Goal: Task Accomplishment & Management: Complete application form

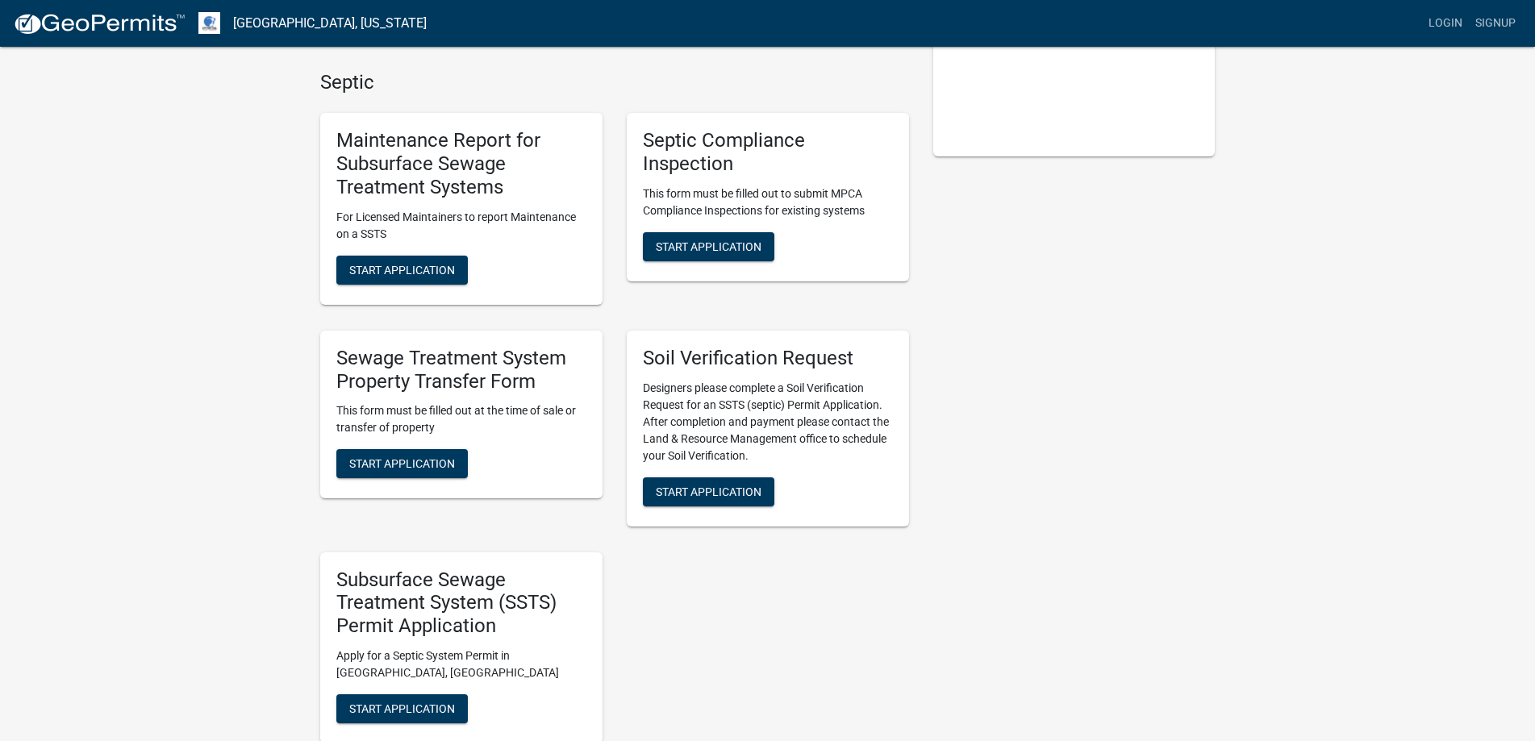
scroll to position [403, 0]
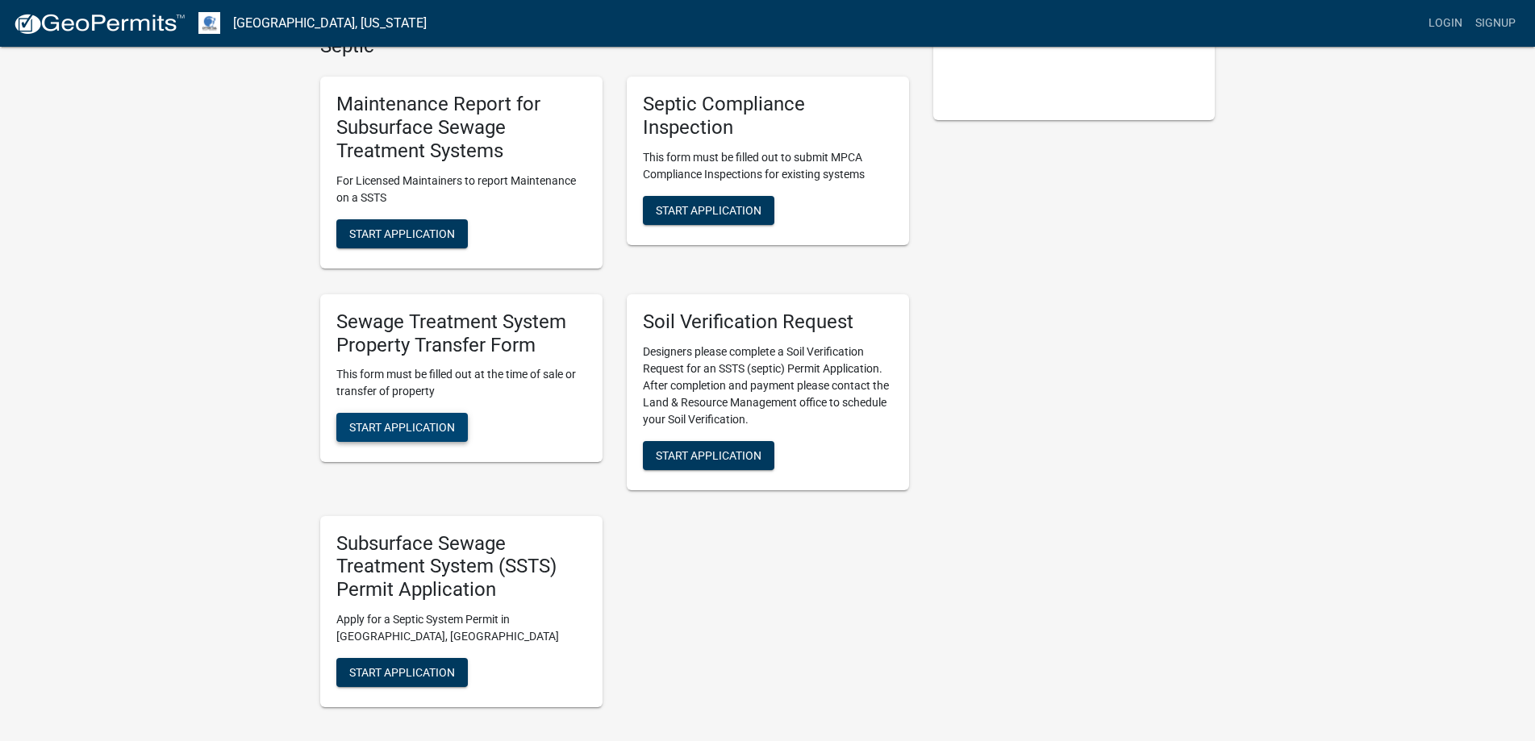
click at [371, 428] on span "Start Application" at bounding box center [402, 427] width 106 height 13
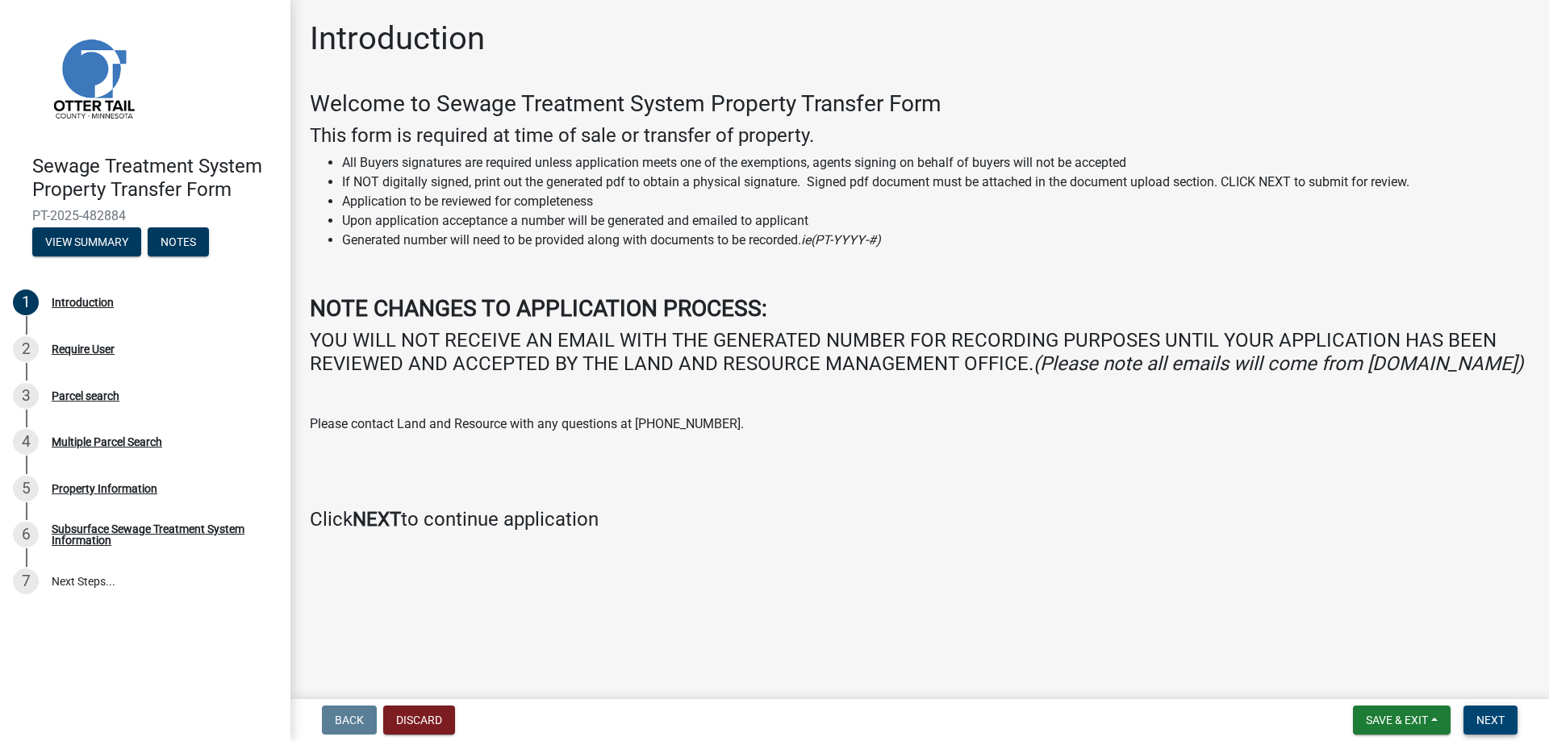
click at [1484, 712] on button "Next" at bounding box center [1490, 720] width 54 height 29
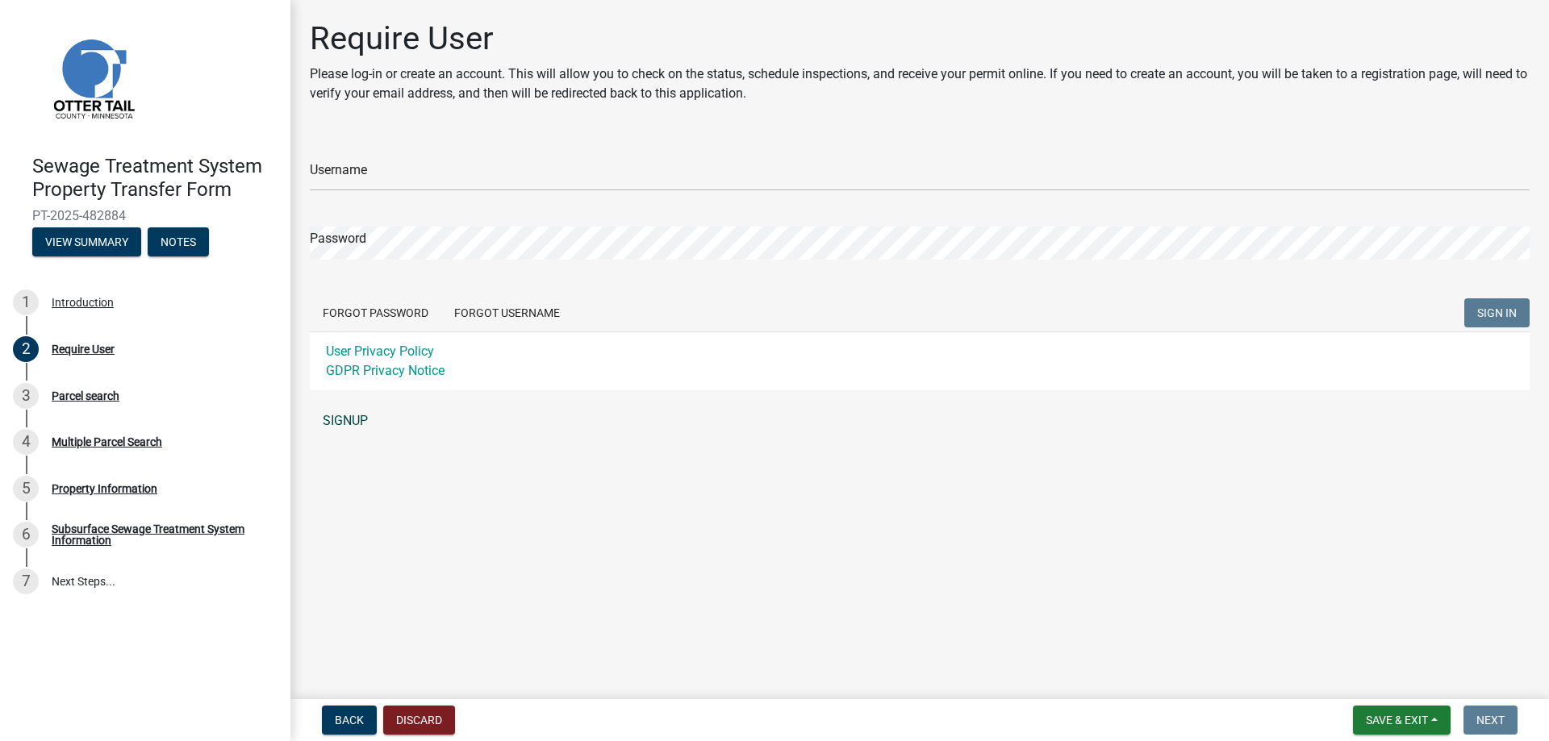
click at [357, 412] on link "SIGNUP" at bounding box center [920, 421] width 1220 height 32
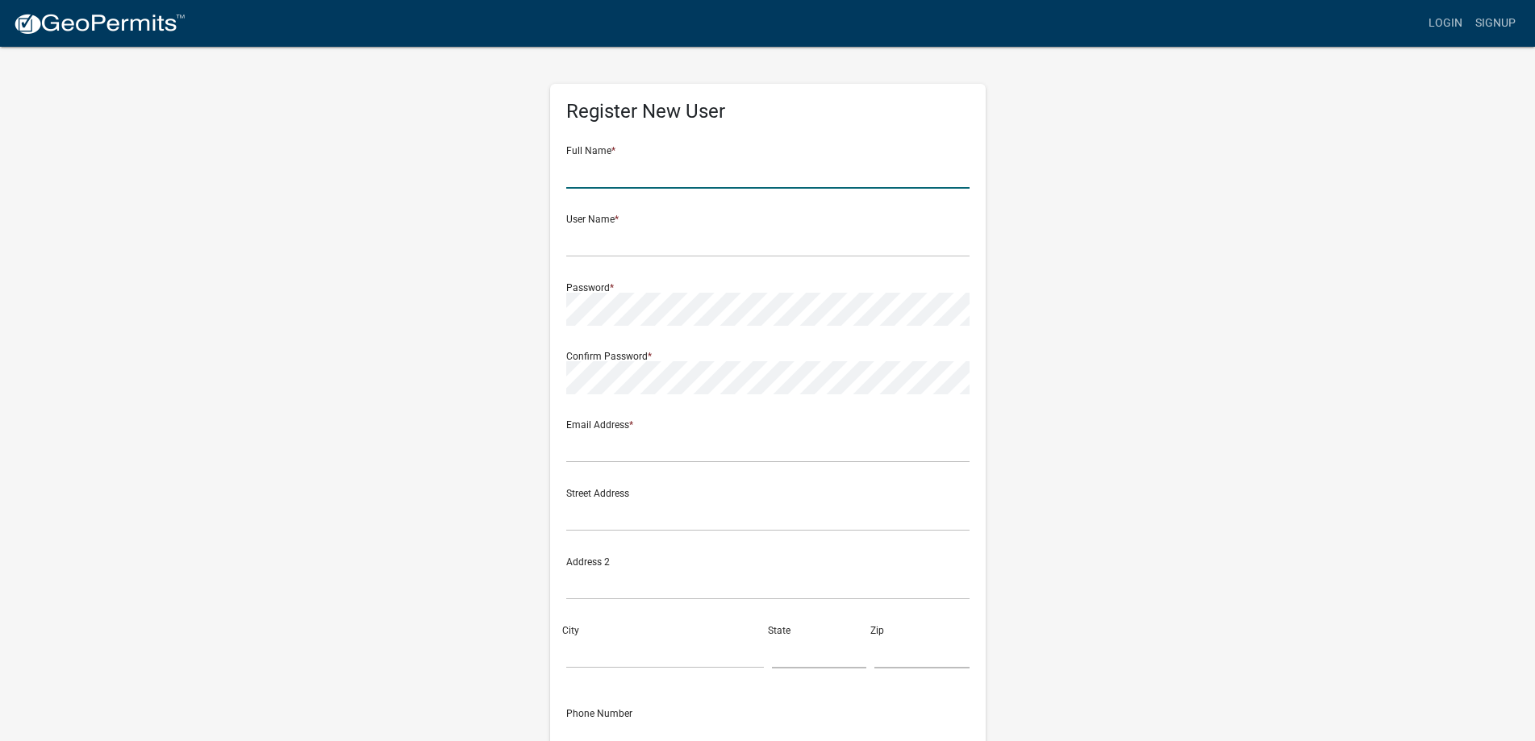
click at [615, 173] on input "text" at bounding box center [767, 172] width 403 height 33
type input "Chelsea Martin"
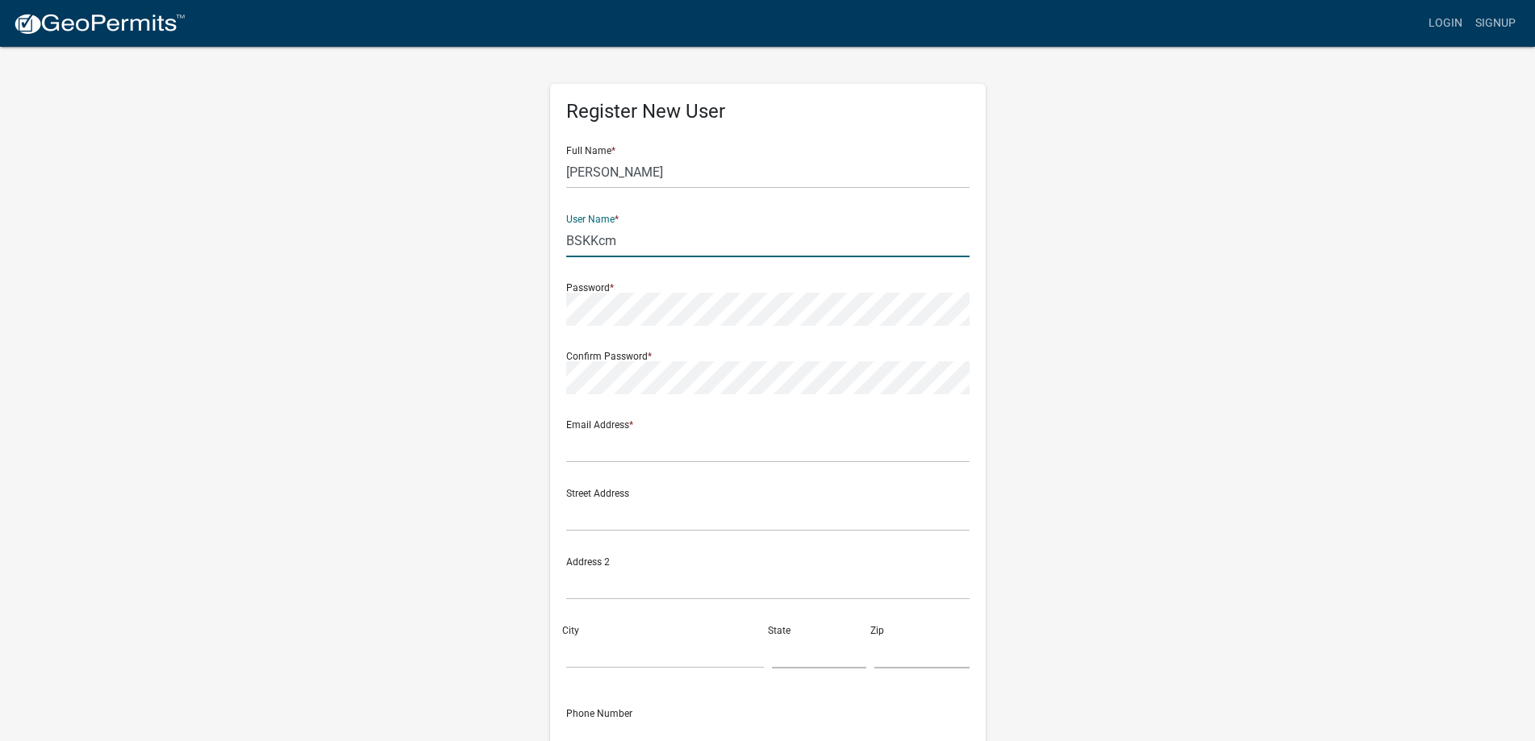
click at [605, 237] on input "BSKKcm" at bounding box center [767, 240] width 403 height 33
type input "BSKKclm"
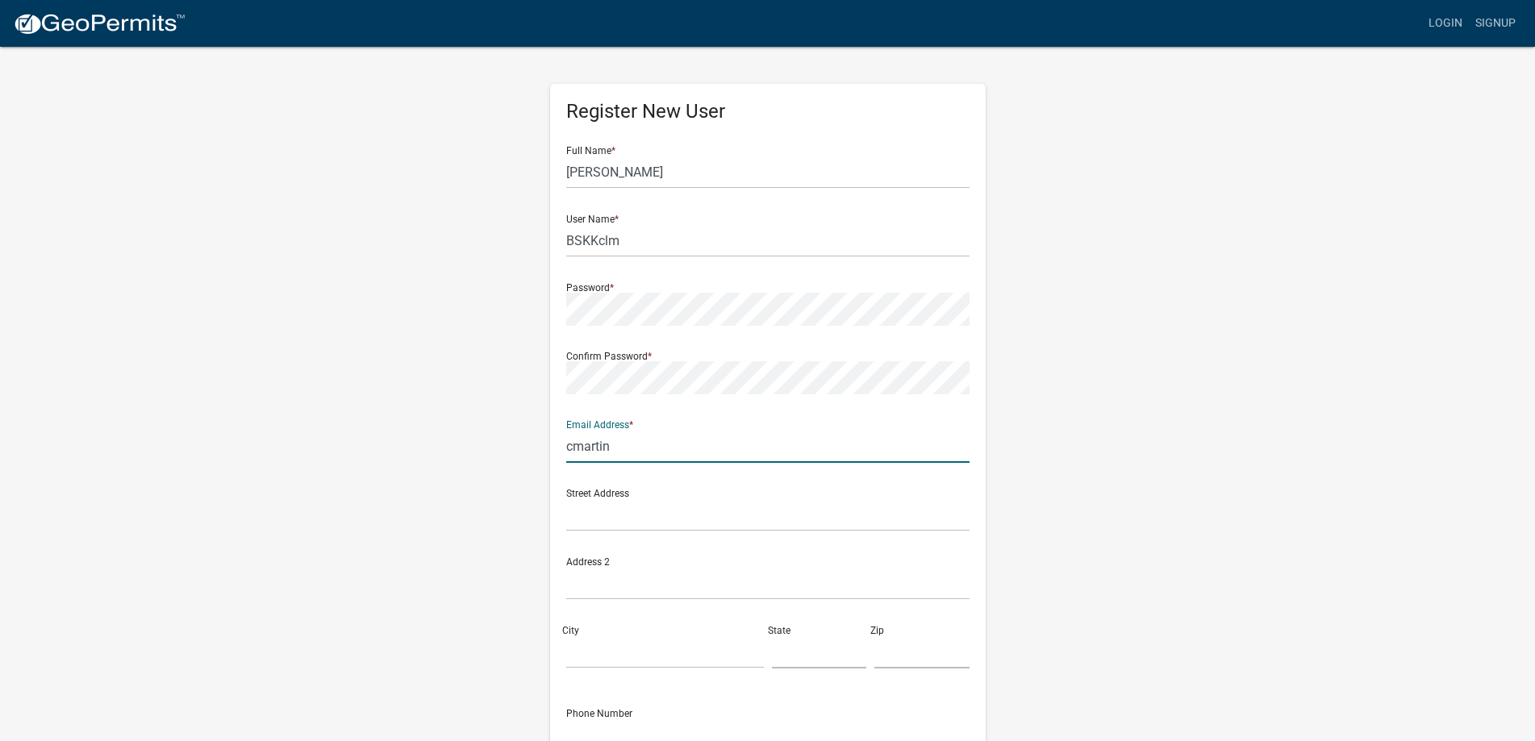
type input "cmartin@brainerdlaw.com"
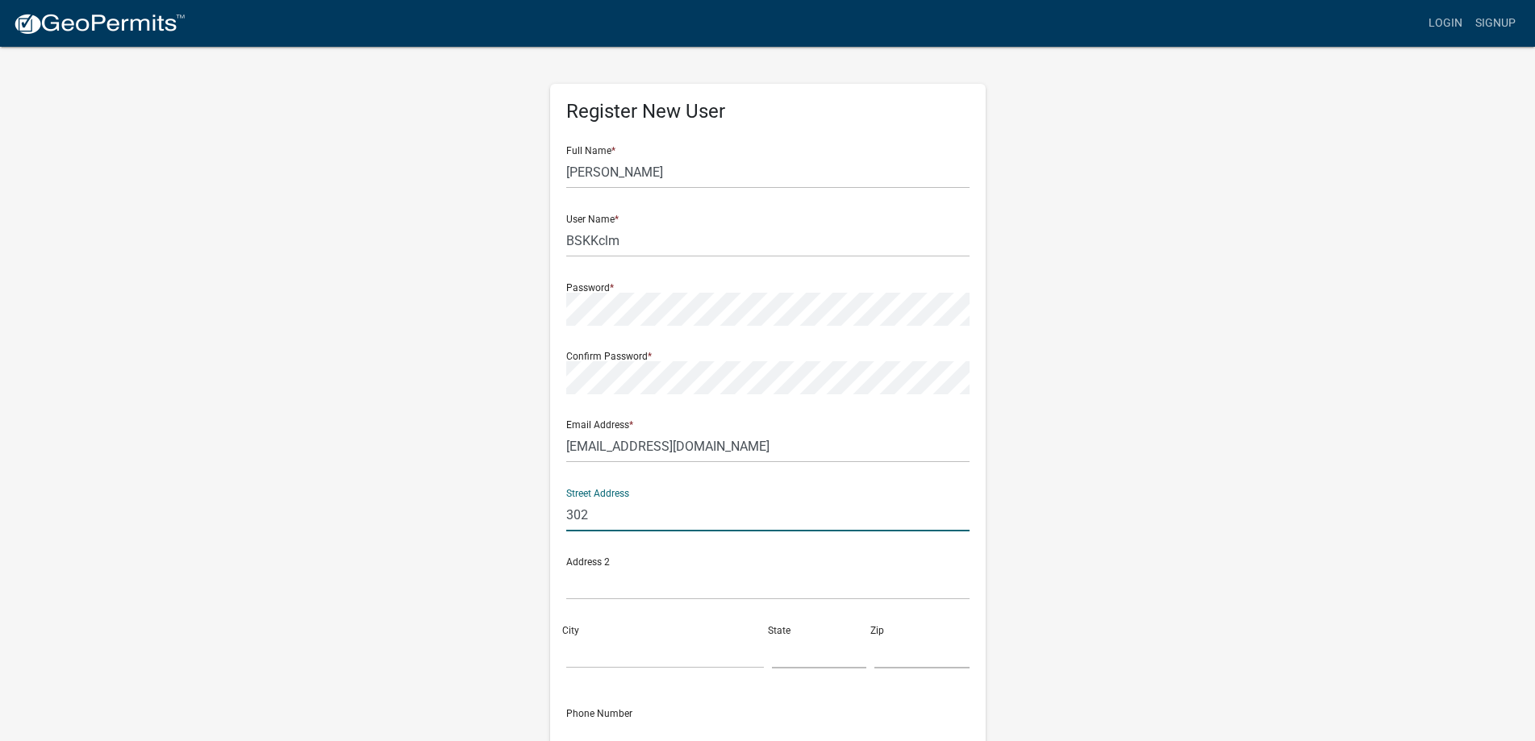
type input "302 South 6th Street"
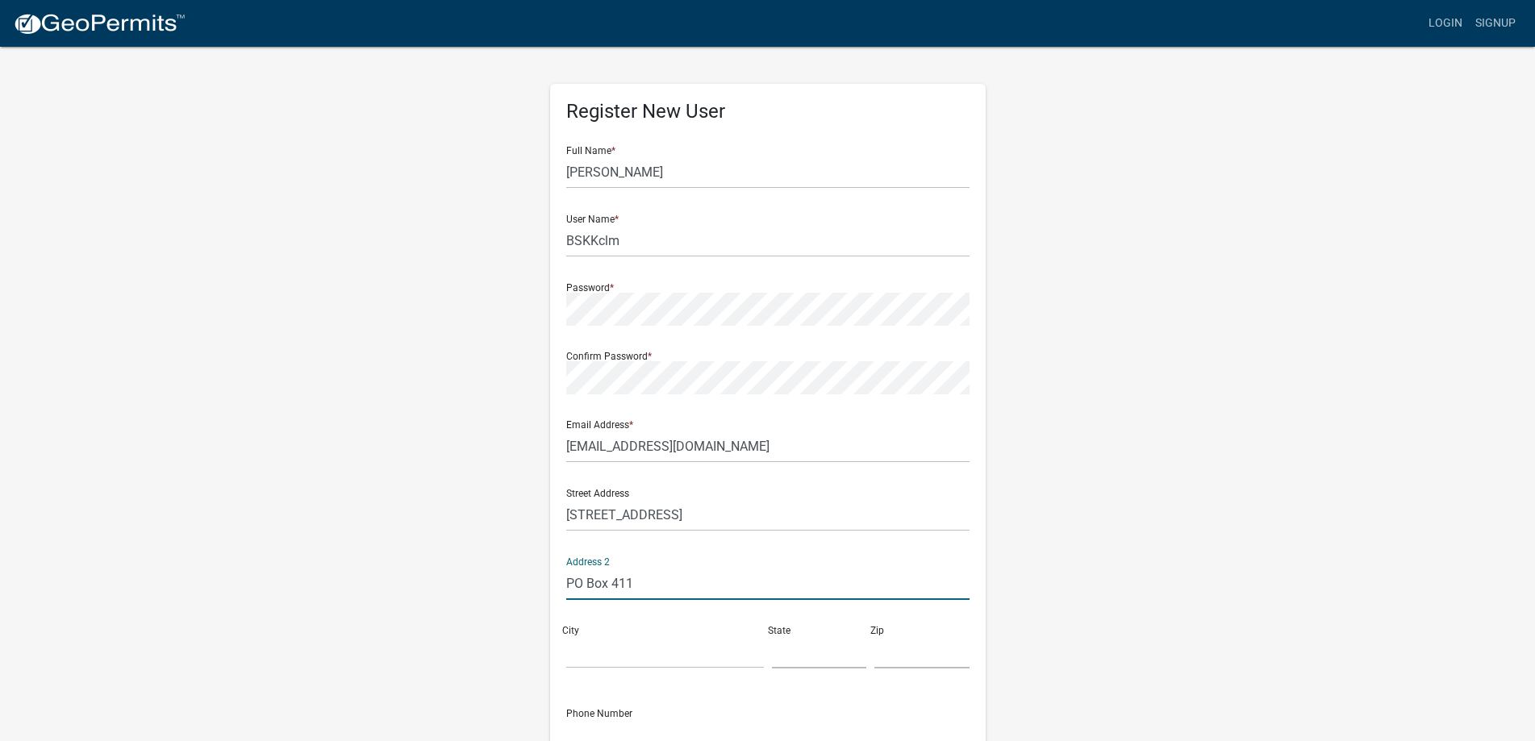
type input "PO Box 411"
type input "Brainerd"
type input "MN"
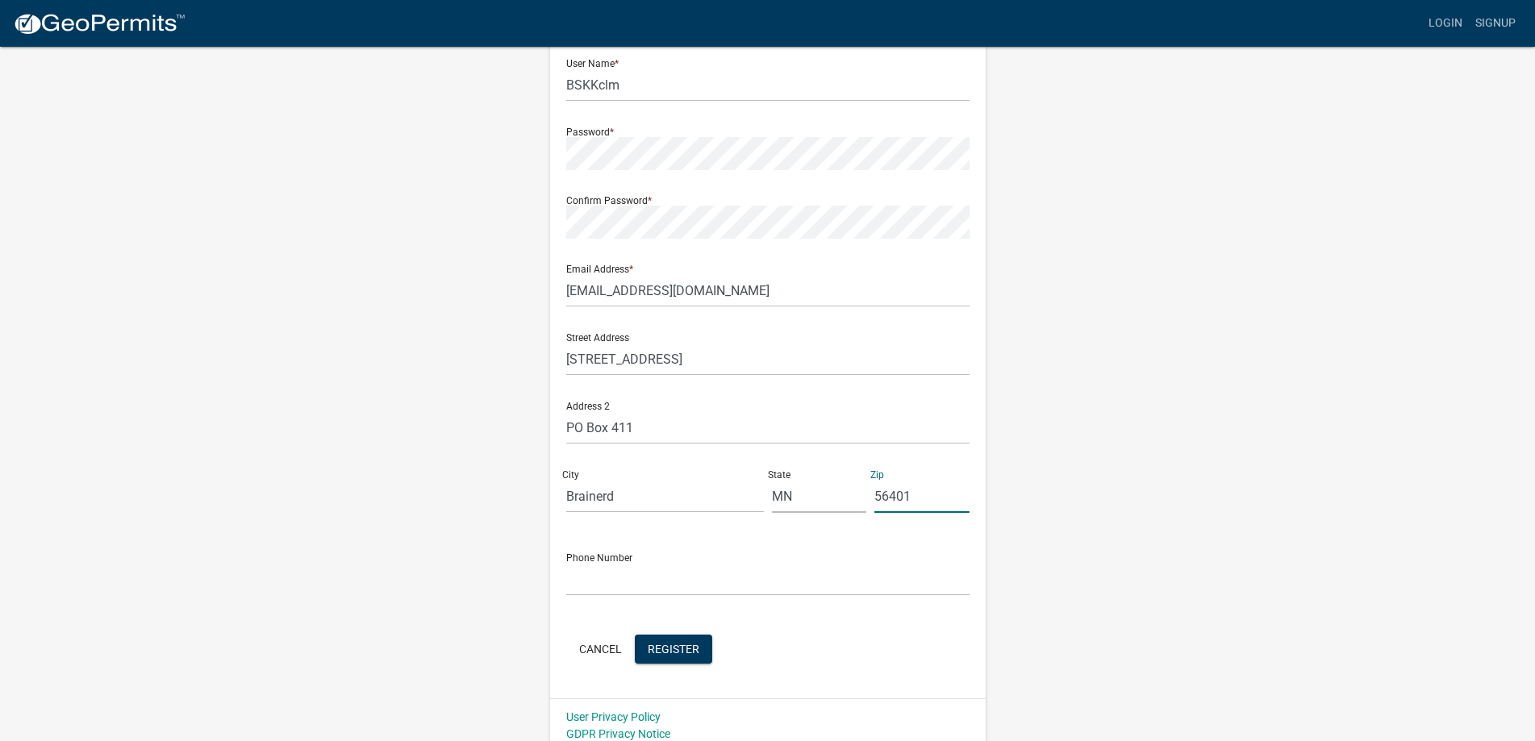
scroll to position [161, 0]
type input "56401"
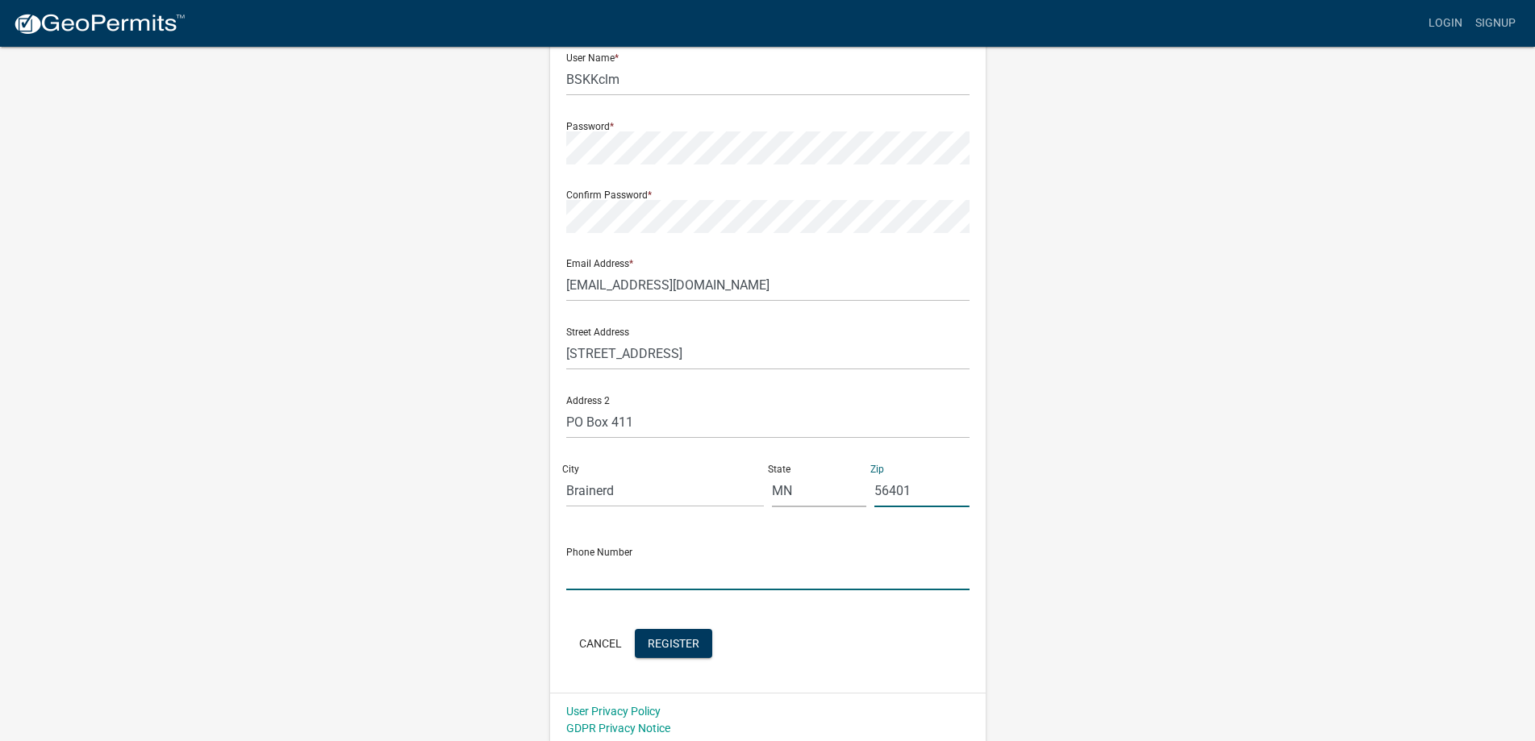
click at [615, 576] on input "text" at bounding box center [767, 573] width 403 height 33
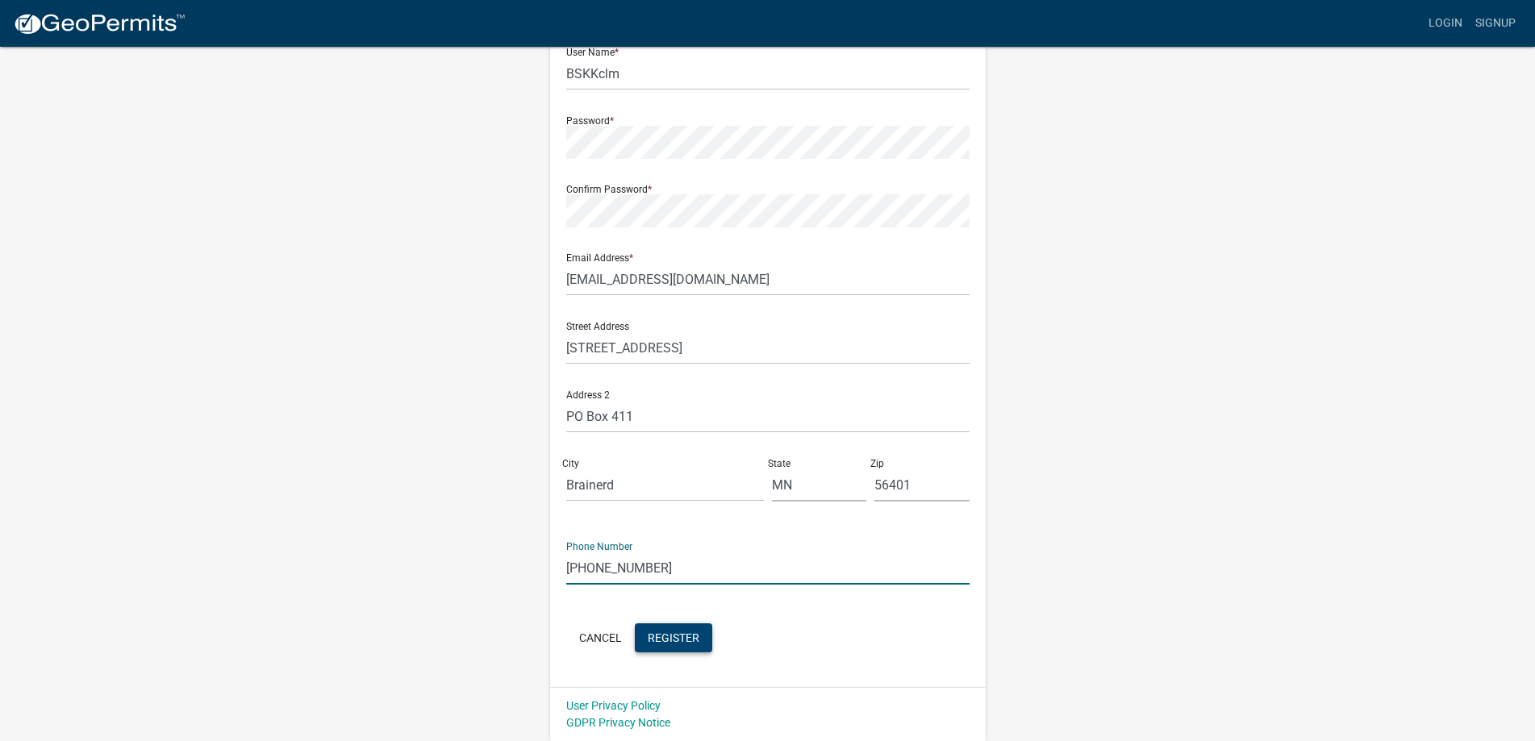
type input "218-829-1451"
click at [683, 639] on span "Register" at bounding box center [674, 637] width 52 height 13
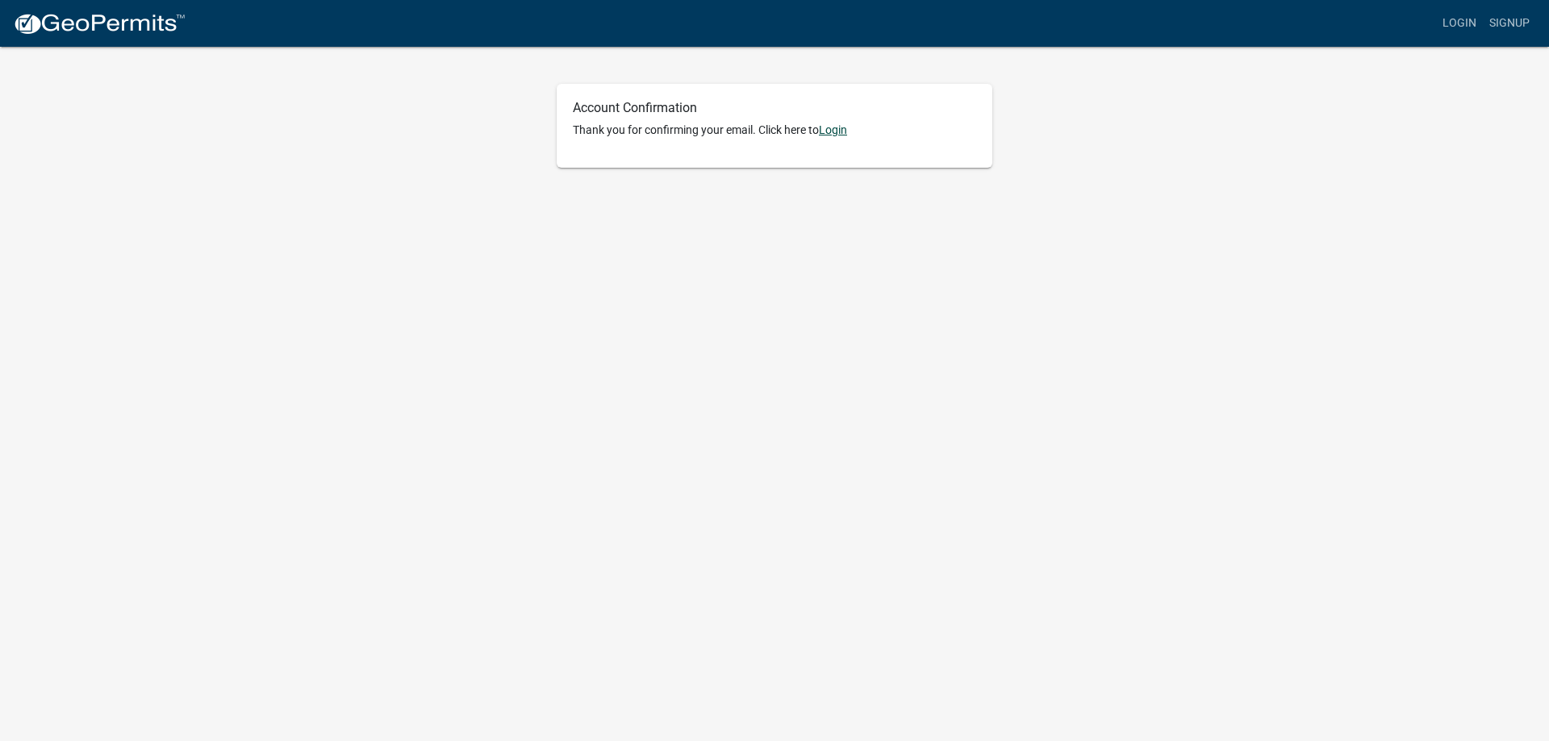
click at [841, 129] on link "Login" at bounding box center [833, 129] width 28 height 13
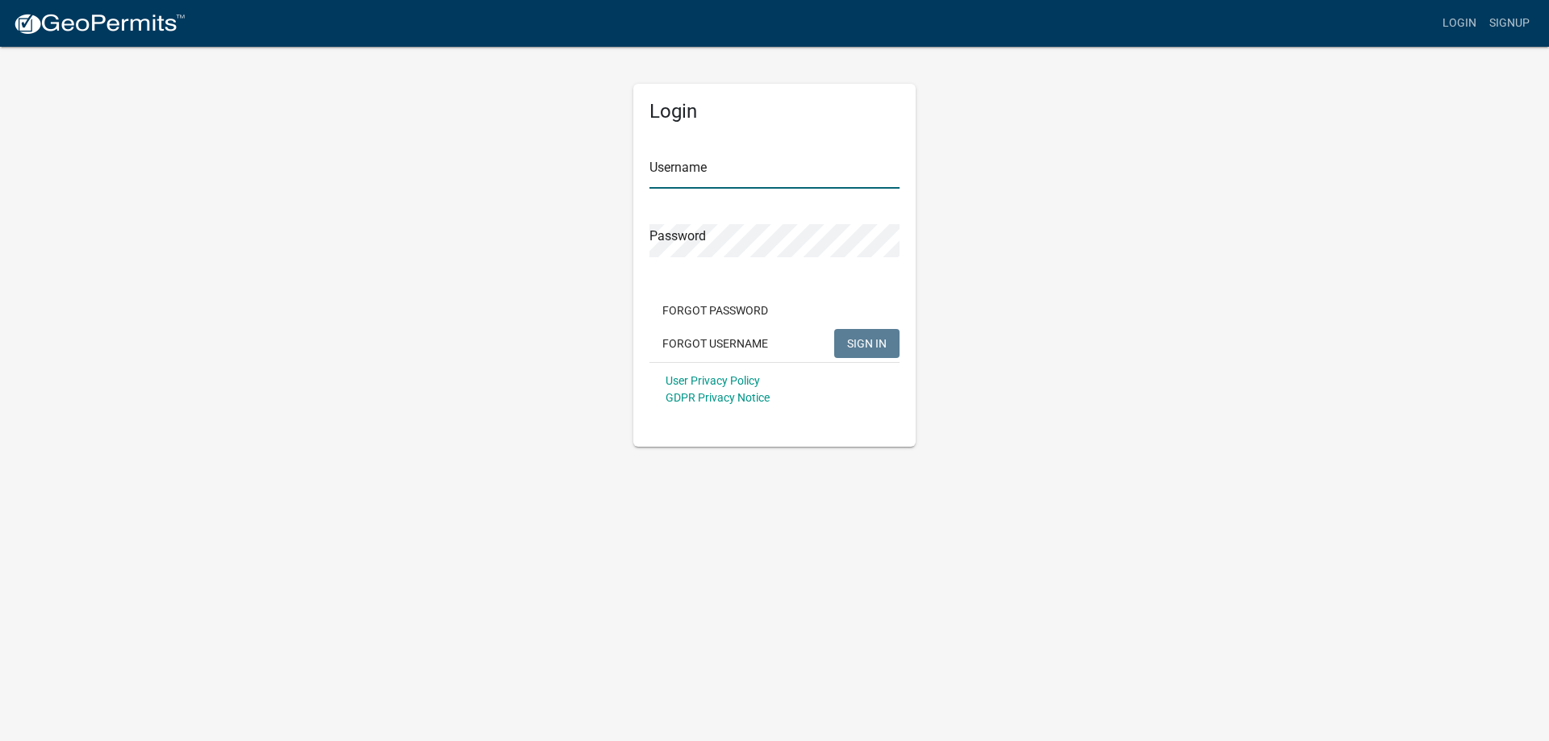
type input "BSKKclm"
click at [870, 342] on span "SIGN IN" at bounding box center [867, 342] width 40 height 13
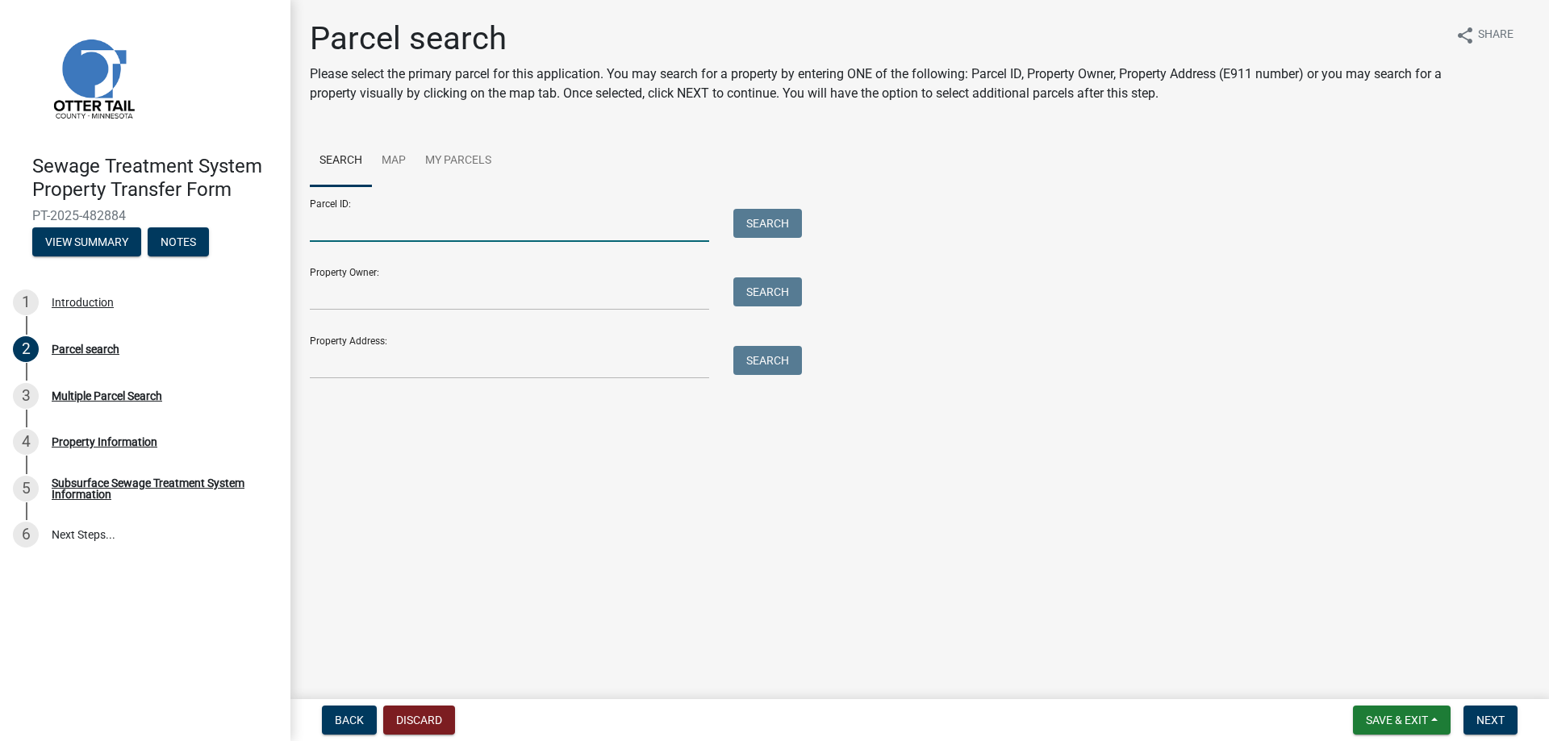
click at [516, 224] on input "Parcel ID:" at bounding box center [509, 225] width 399 height 33
type input "02-000-99-0576-000"
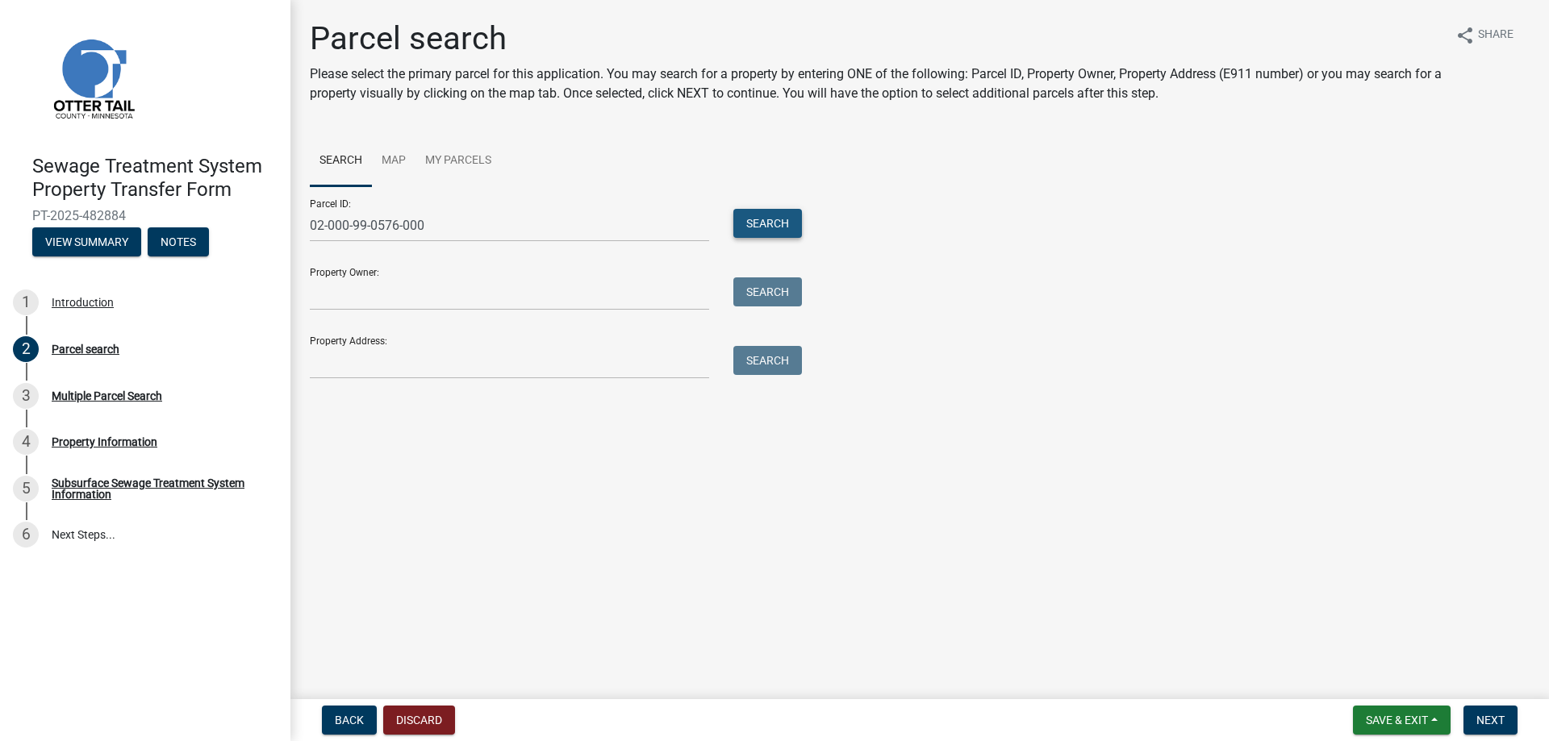
click at [779, 216] on button "Search" at bounding box center [767, 223] width 69 height 29
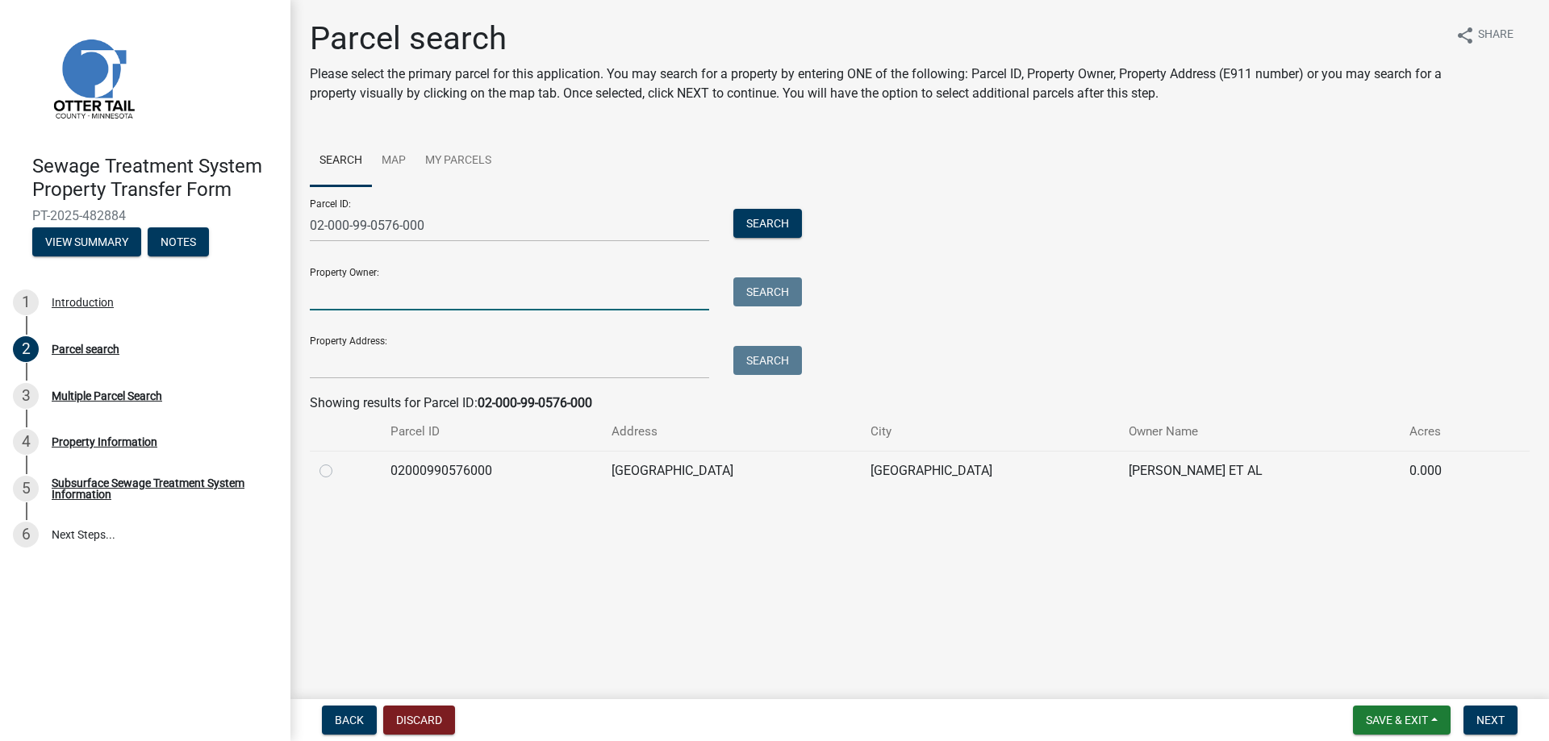
click at [382, 296] on input "Property Owner:" at bounding box center [509, 294] width 399 height 33
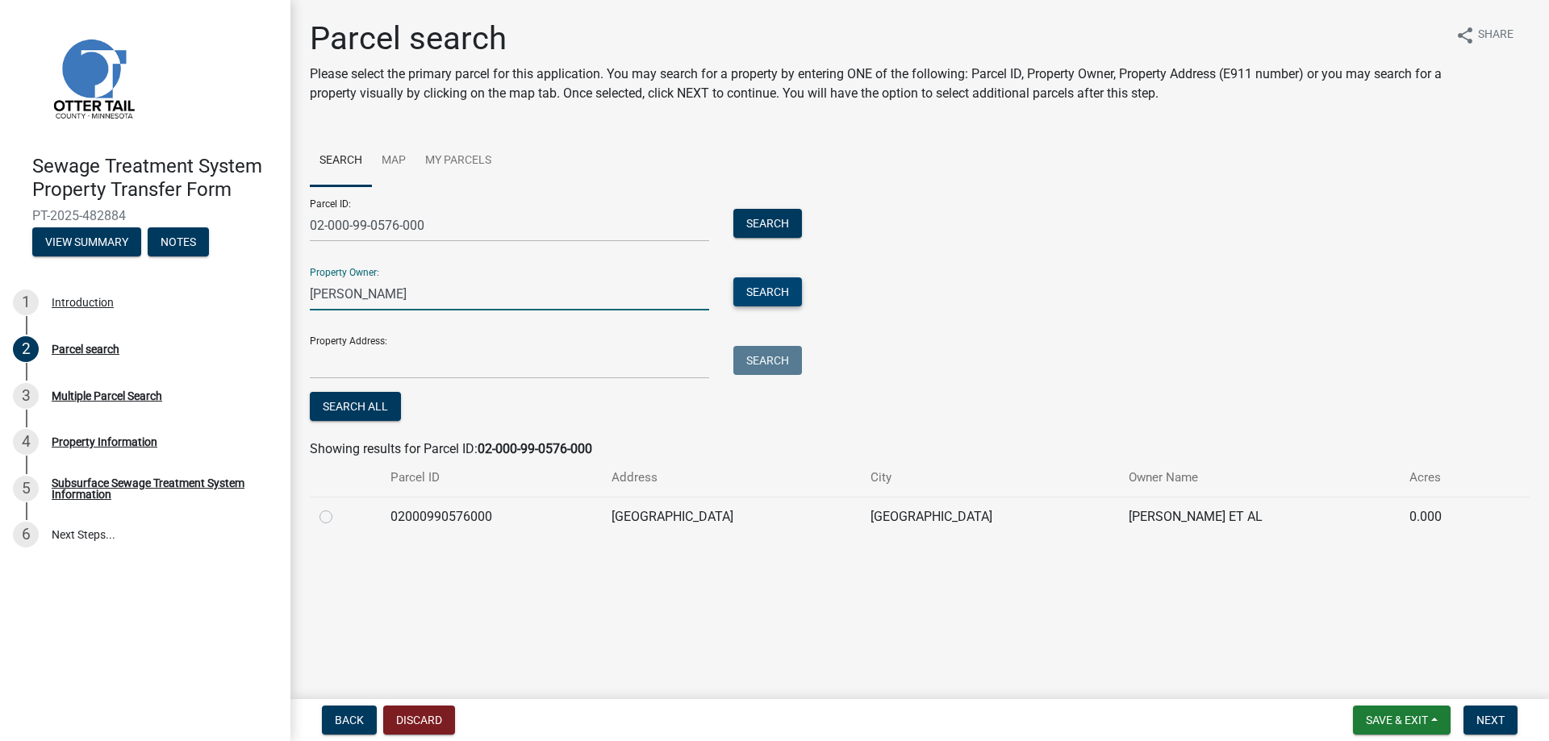
type input "[PERSON_NAME]"
click at [784, 286] on button "Search" at bounding box center [767, 292] width 69 height 29
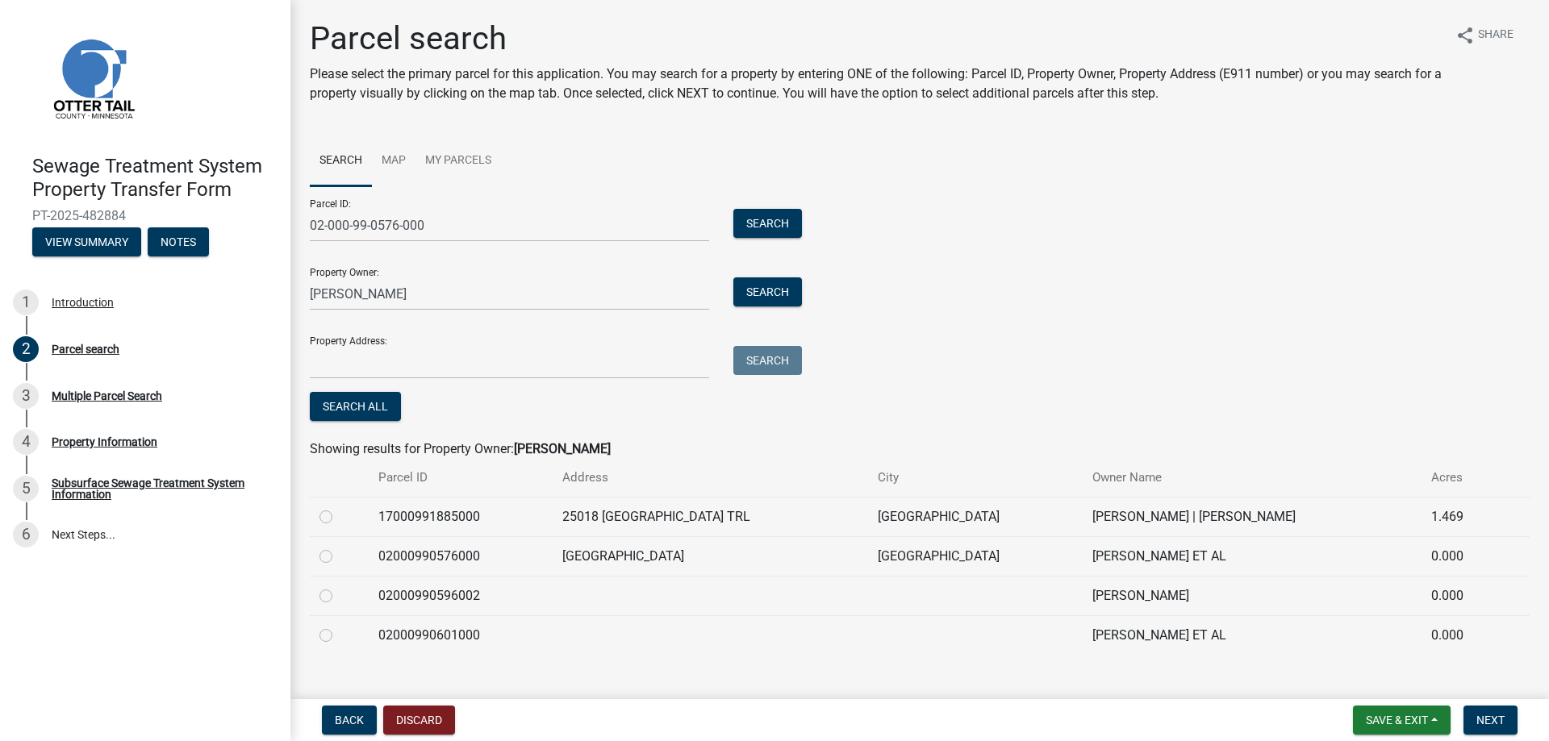
click at [339, 547] on label at bounding box center [339, 547] width 0 height 0
click at [339, 556] on input "radio" at bounding box center [344, 552] width 10 height 10
radio input "true"
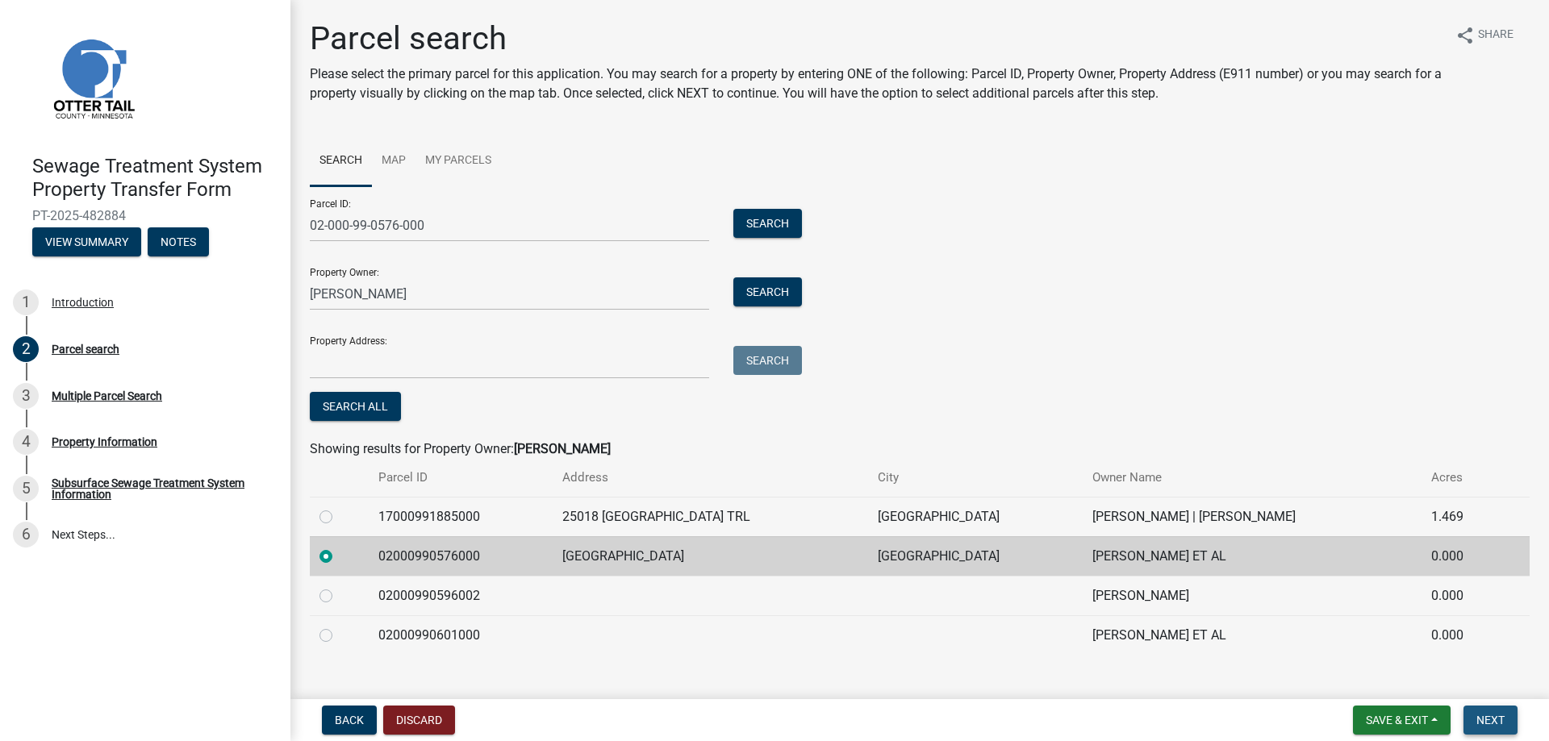
click at [1501, 718] on span "Next" at bounding box center [1490, 720] width 28 height 13
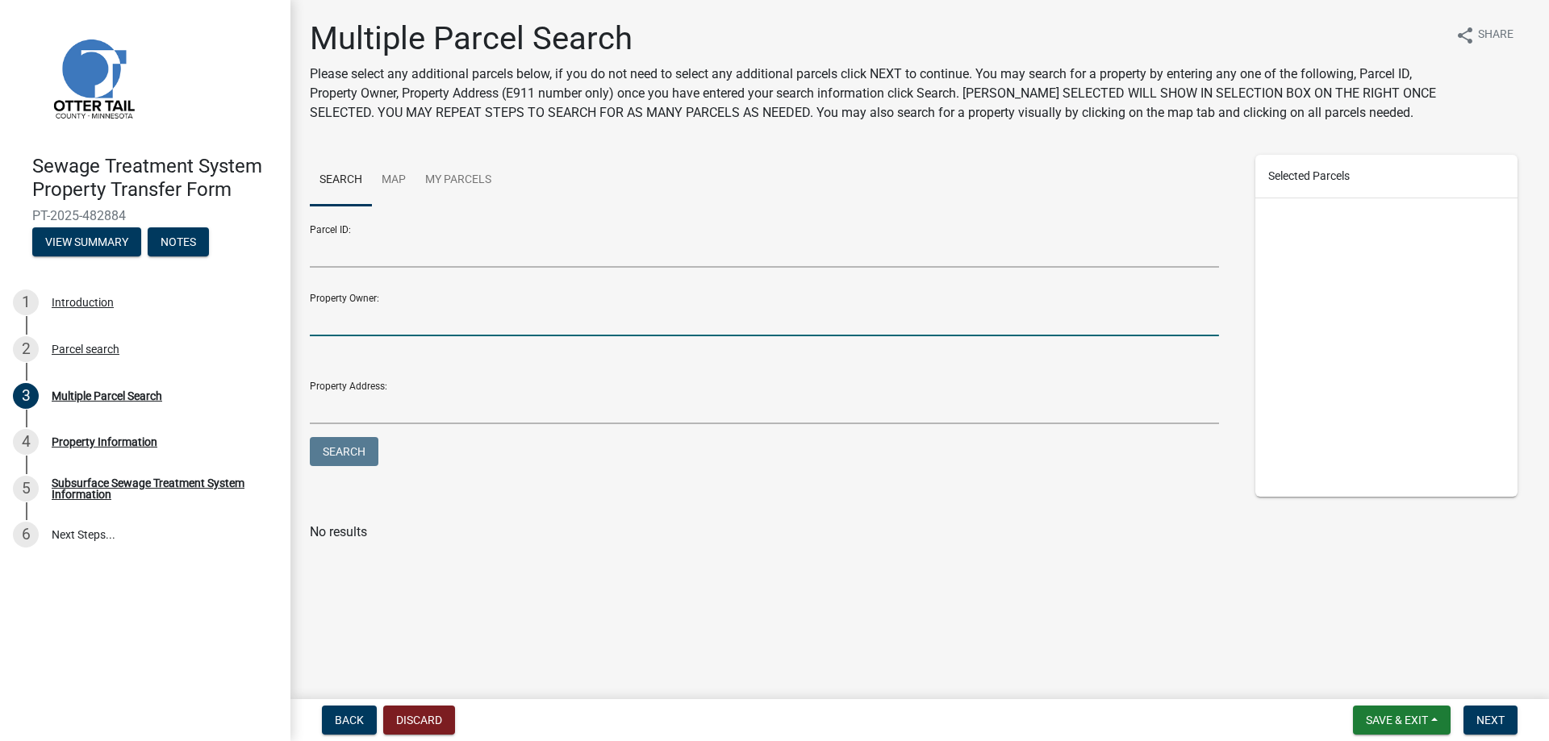
click at [367, 319] on input "Property Owner:" at bounding box center [764, 319] width 909 height 33
type input "wermager"
click at [365, 457] on button "Search" at bounding box center [344, 451] width 69 height 29
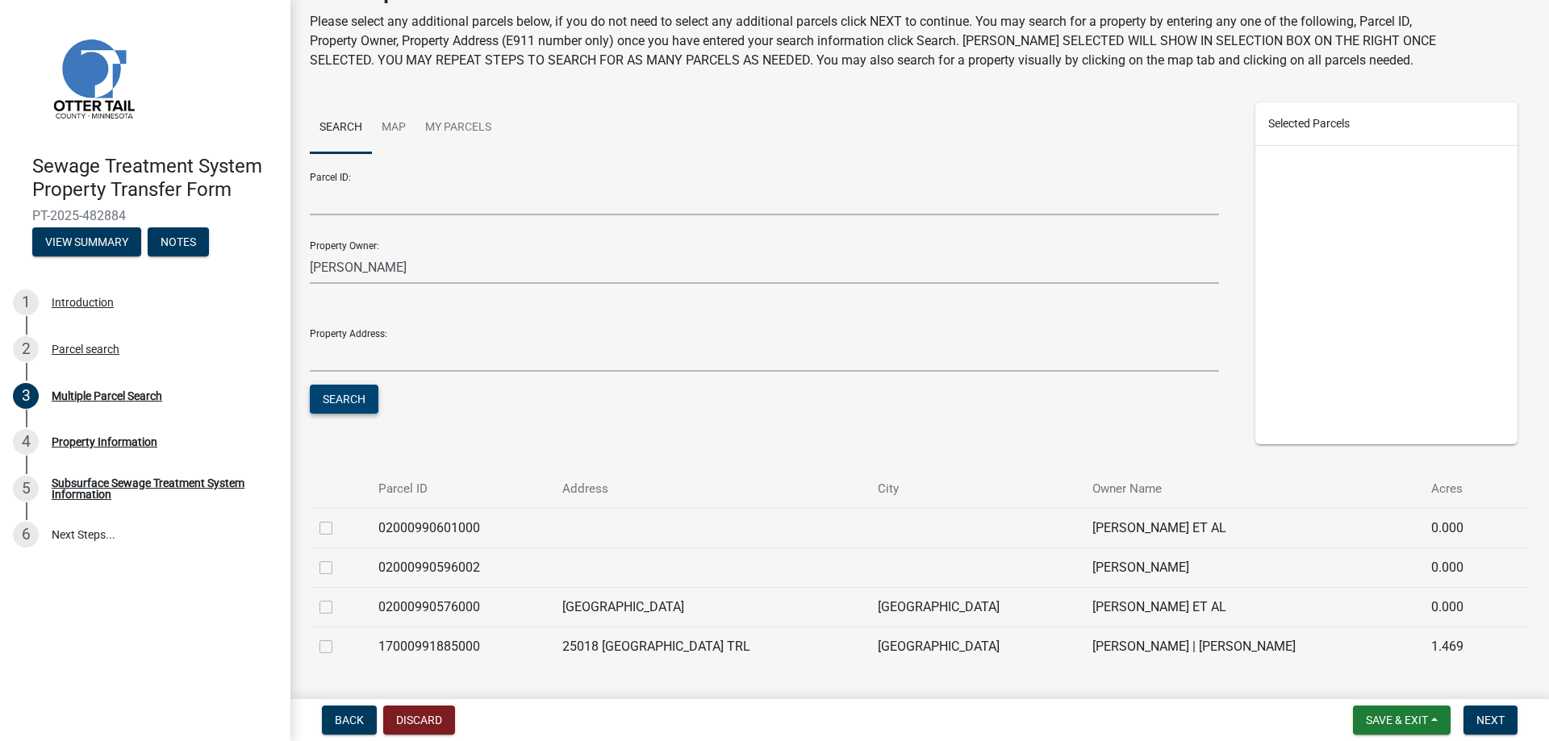
scroll to position [81, 0]
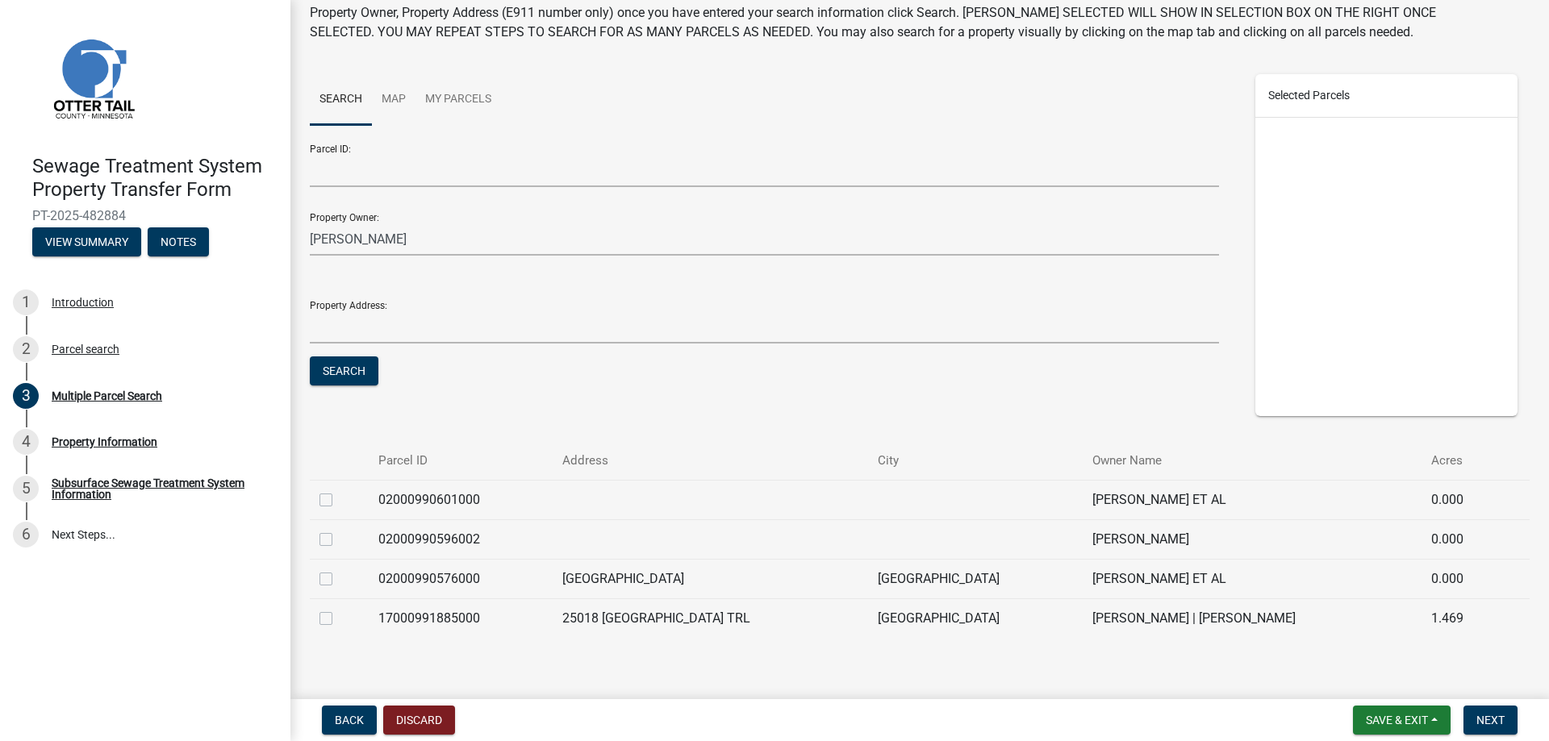
click at [339, 490] on label at bounding box center [339, 490] width 0 height 0
click at [339, 498] on input "checkbox" at bounding box center [344, 495] width 10 height 10
checkbox input "true"
click at [1488, 723] on span "Next" at bounding box center [1490, 720] width 28 height 13
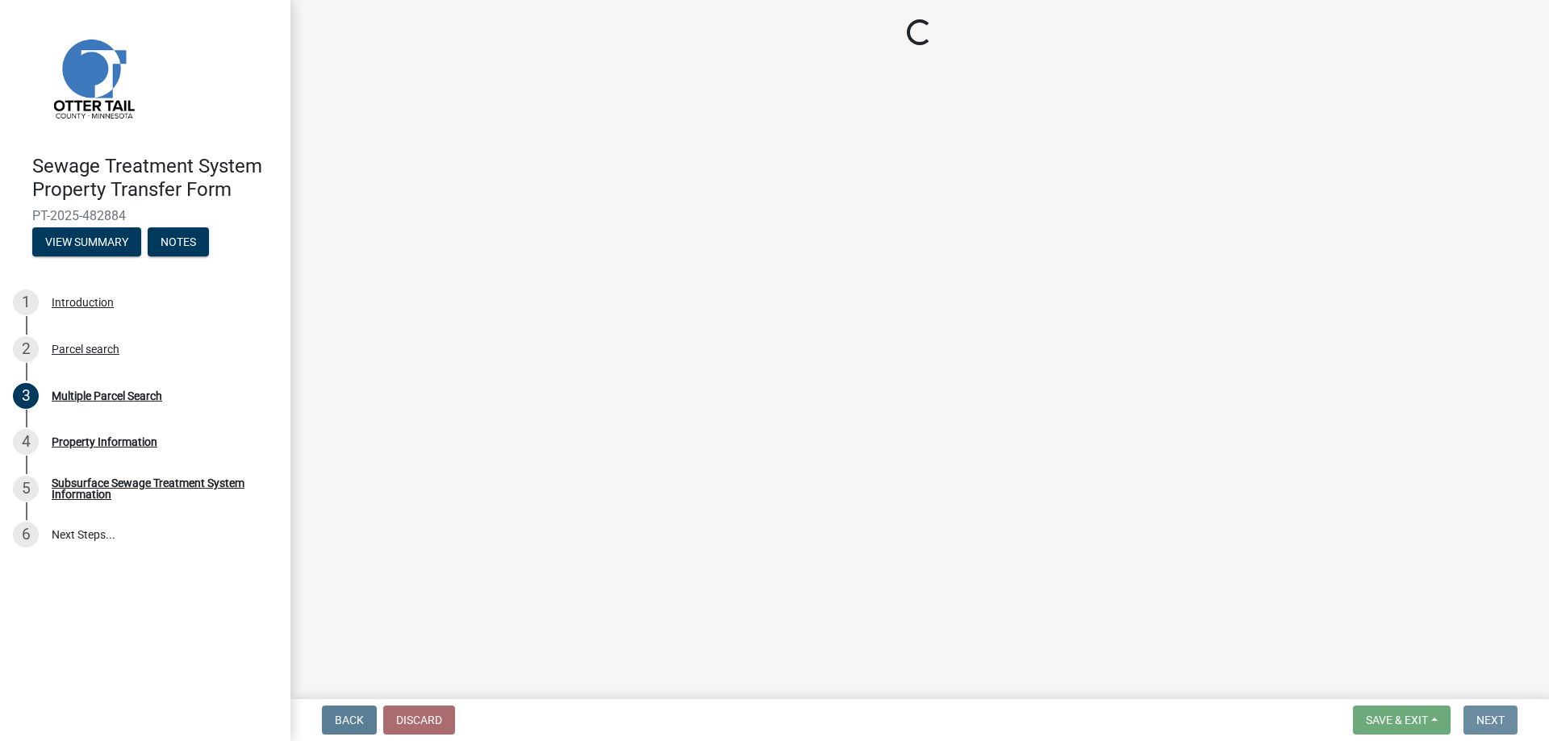
scroll to position [0, 0]
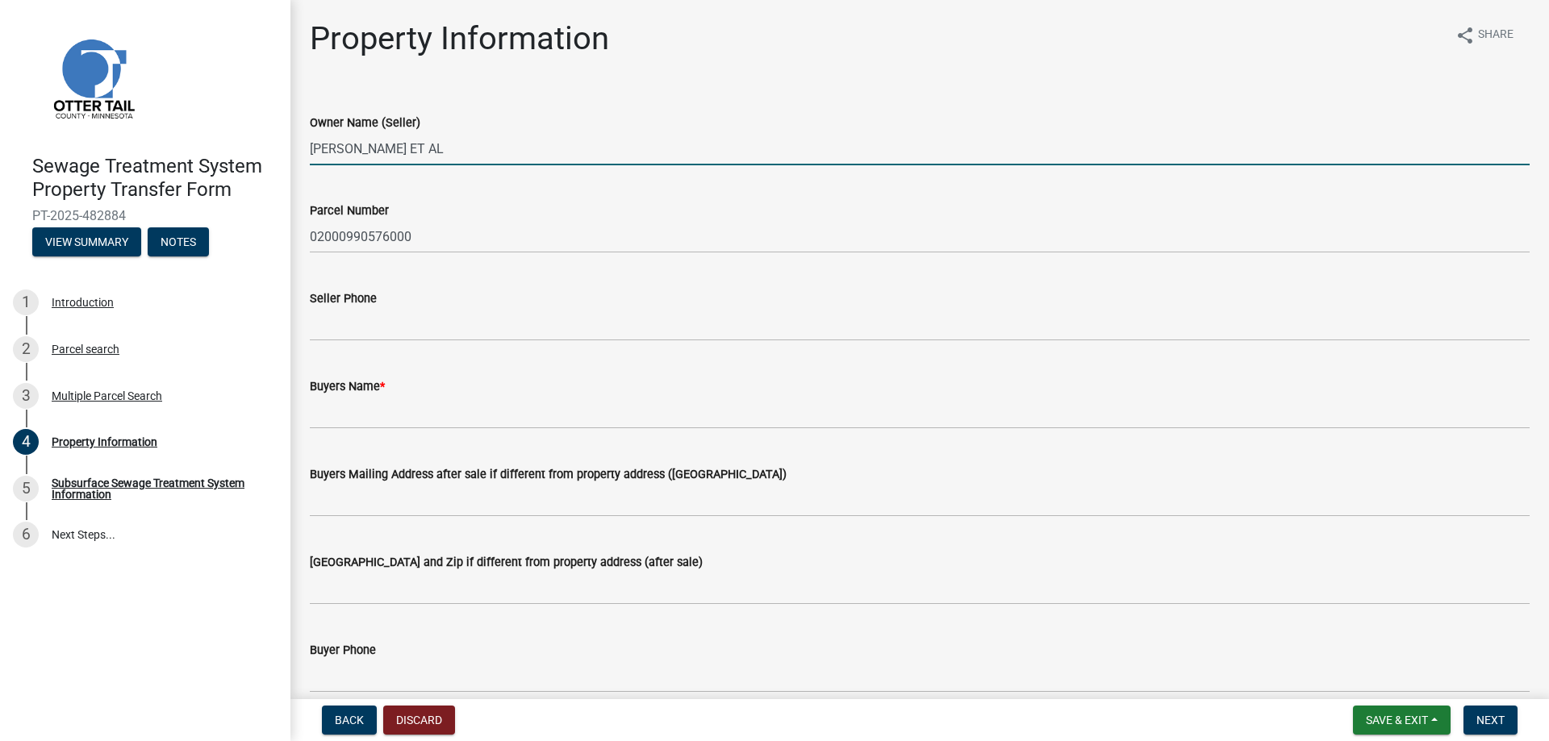
drag, startPoint x: 490, startPoint y: 148, endPoint x: 273, endPoint y: 148, distance: 217.0
click at [273, 148] on div "Sewage Treatment System Property Transfer Form PT-2025-482884 View Summary Note…" at bounding box center [774, 370] width 1549 height 741
type input "Brian L. Wermager and Dianne B. Wermager"
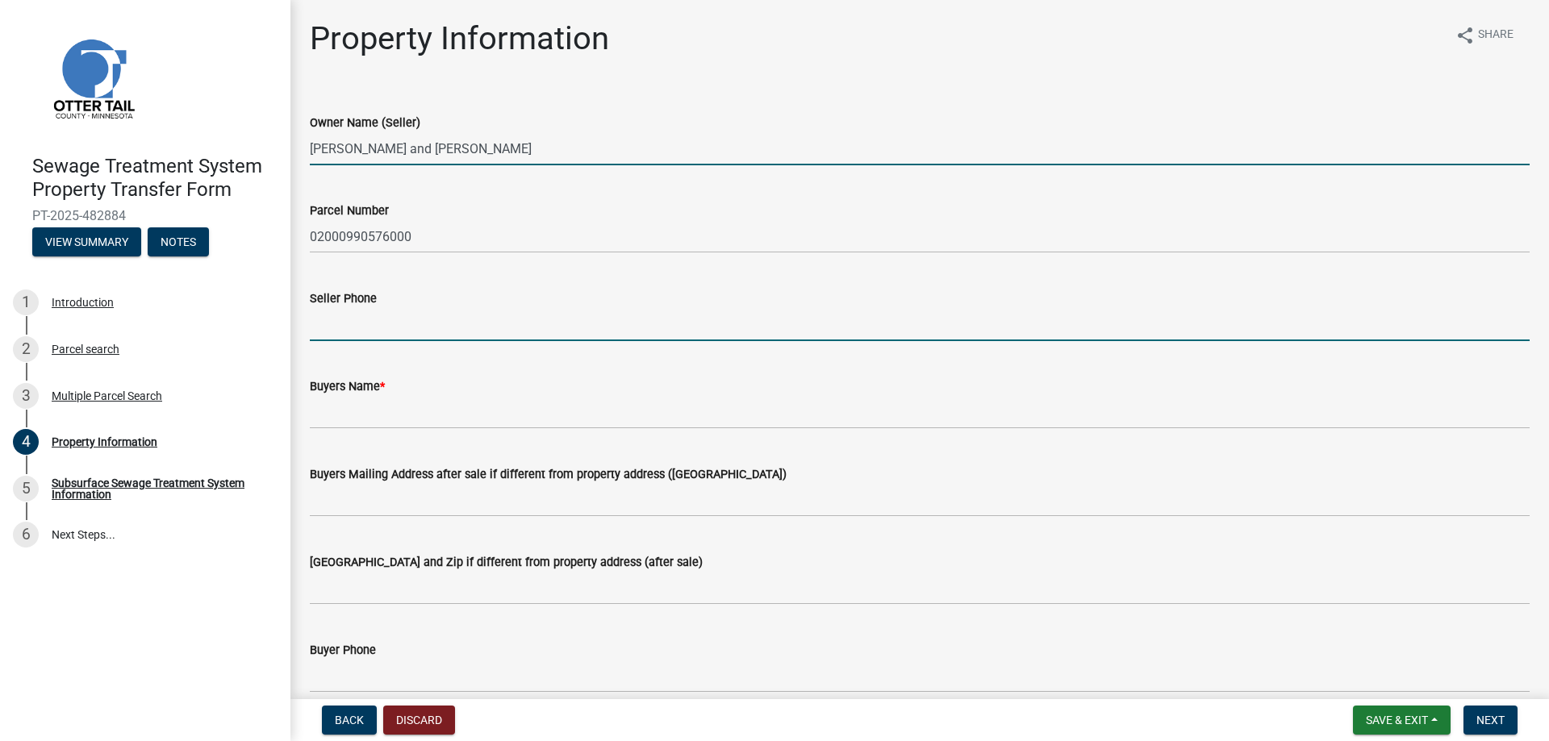
click at [489, 333] on input "Seller Phone" at bounding box center [920, 324] width 1220 height 33
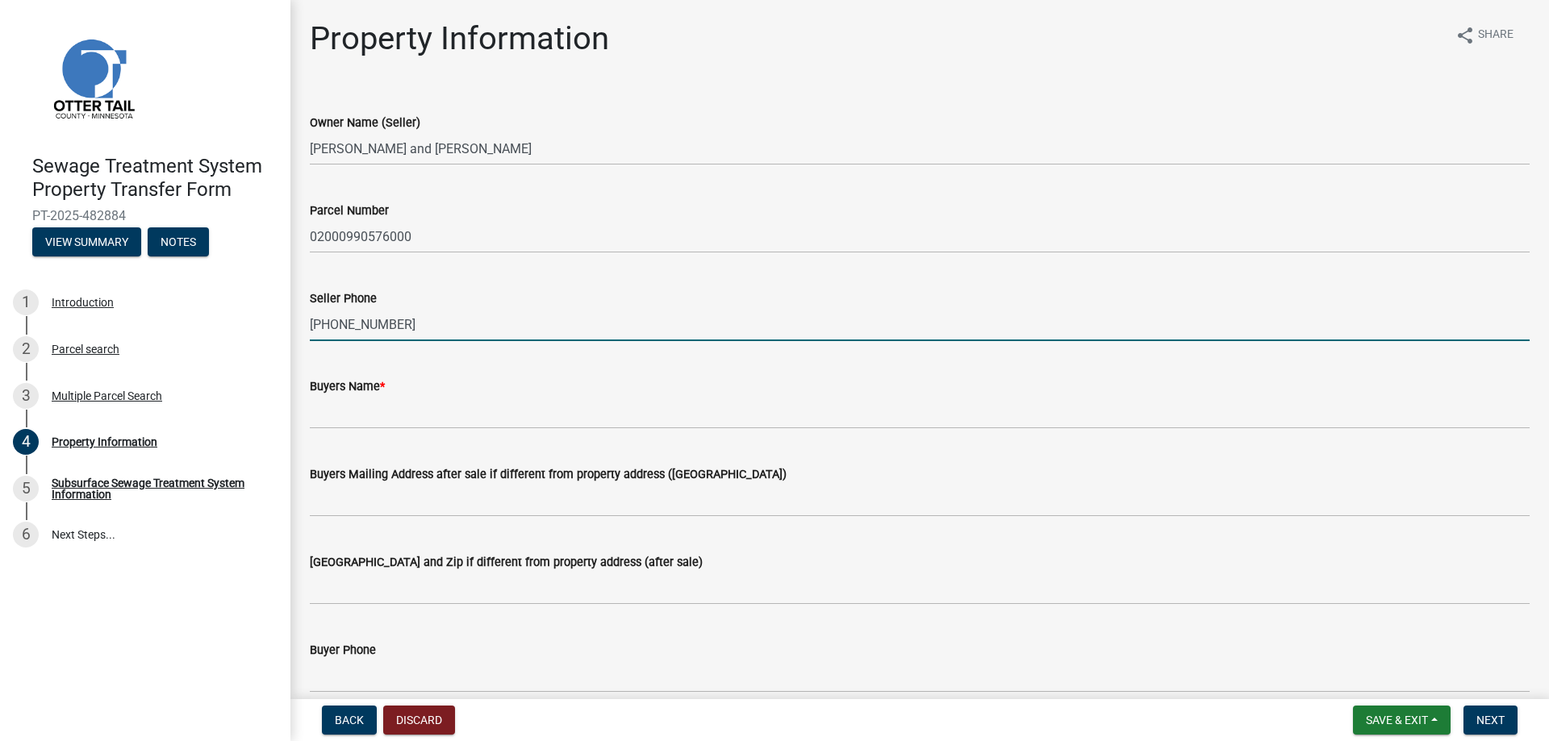
type input "218-829-3860"
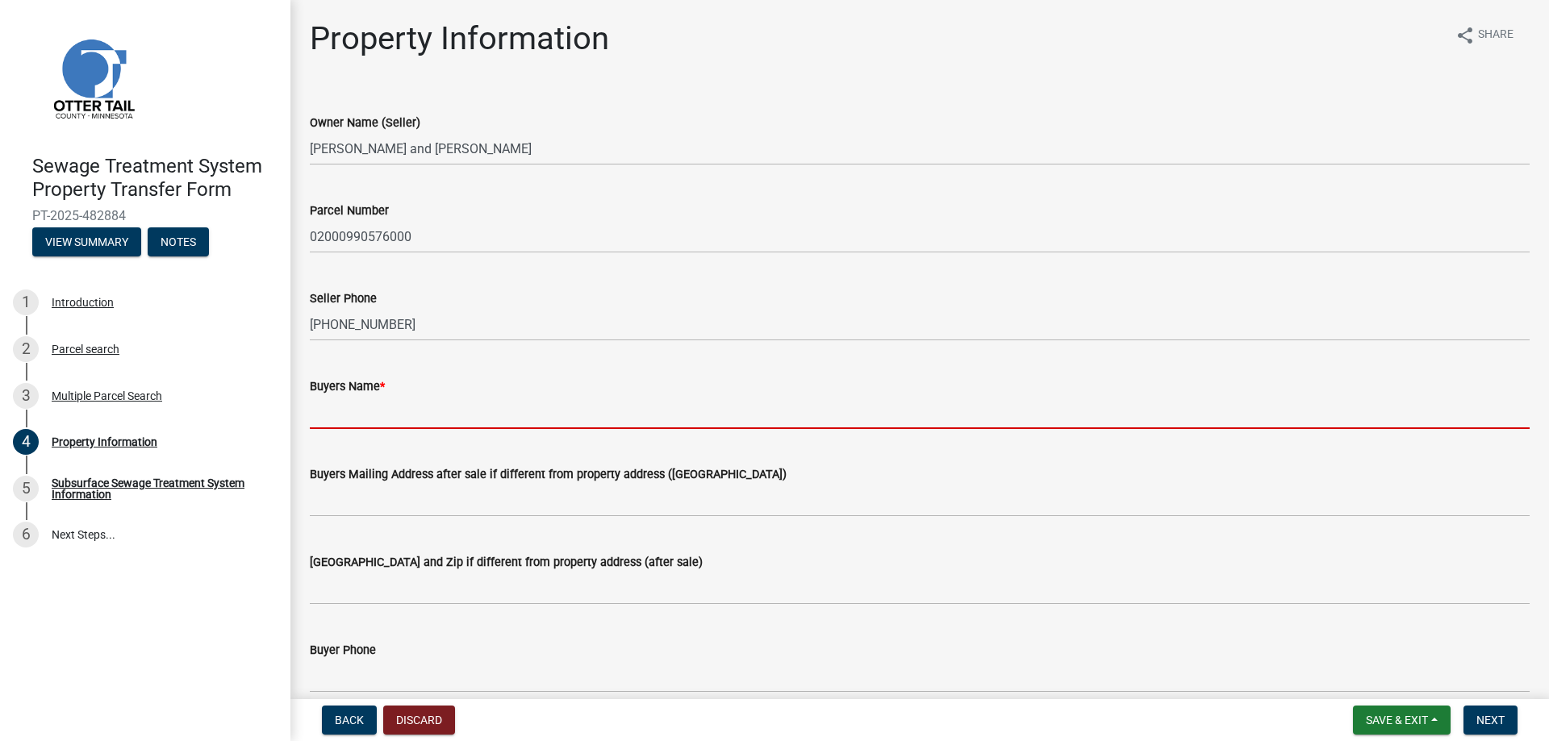
click at [400, 412] on input "Buyers Name *" at bounding box center [920, 412] width 1220 height 33
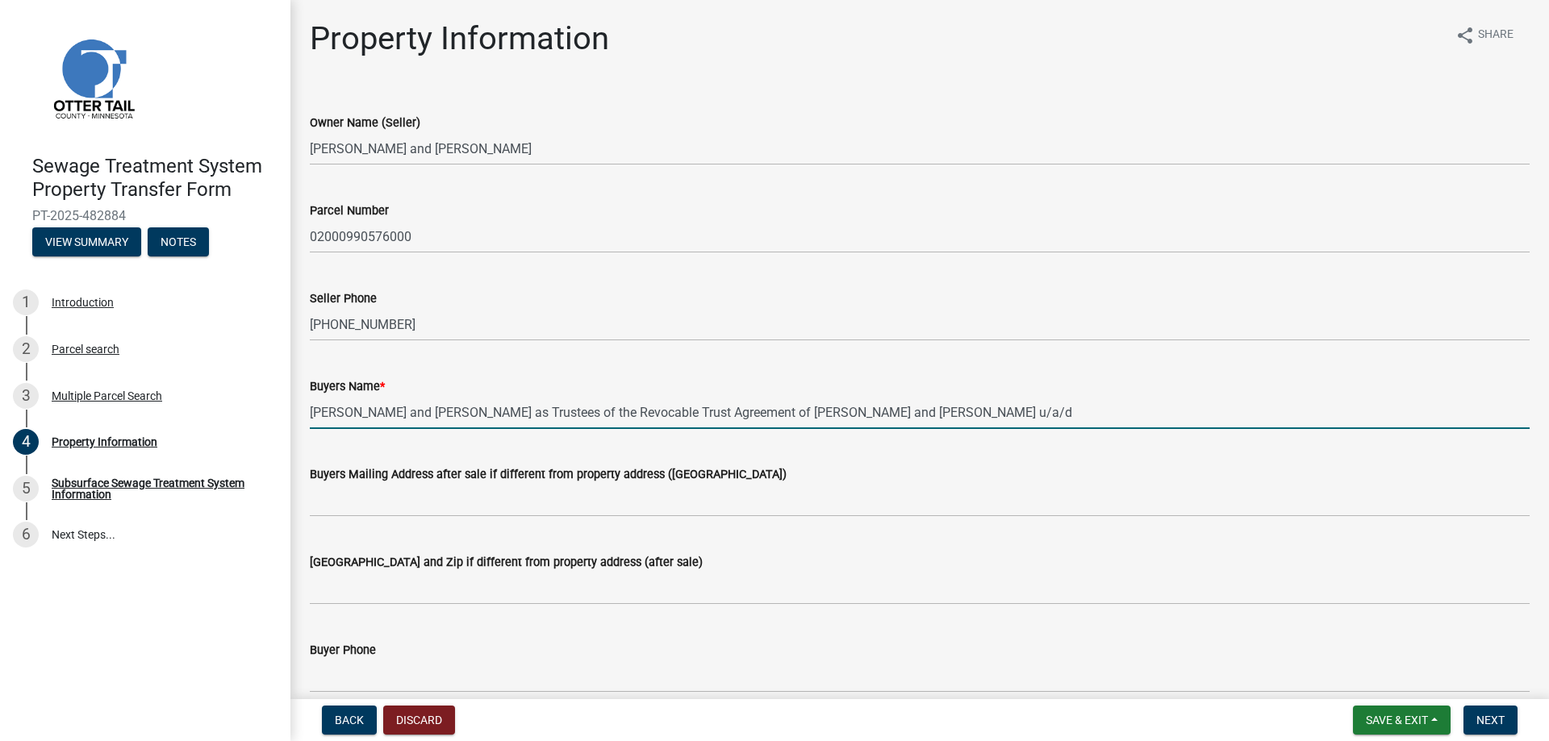
click at [1055, 414] on input "Brian L. Wermager and Dianne B. Wermager as Trustees of the Revocable Trust Agr…" at bounding box center [920, 412] width 1220 height 33
click at [1154, 415] on input "Brian L. Wermager and Dianne B. Wermager as Trustees of the Revocable Trust Agr…" at bounding box center [920, 412] width 1220 height 33
type input "Brian L. Wermager and Dianne B. Wermager as Trustees of the Revocable Trust Agr…"
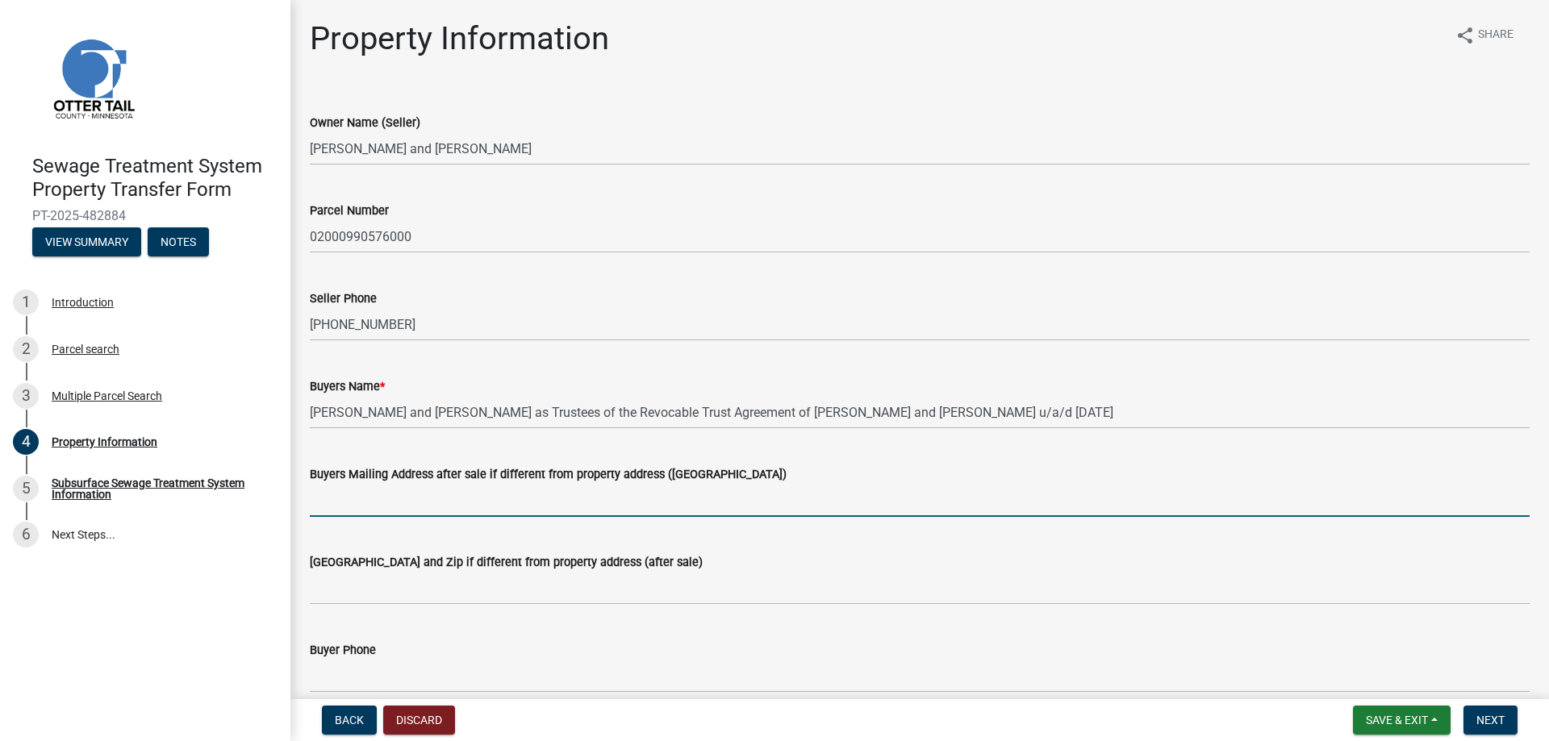
click at [478, 505] on input "Buyers Mailing Address after sale if different from property address (E911 numb…" at bounding box center [920, 500] width 1220 height 33
type input "16091 Birchwood Lane"
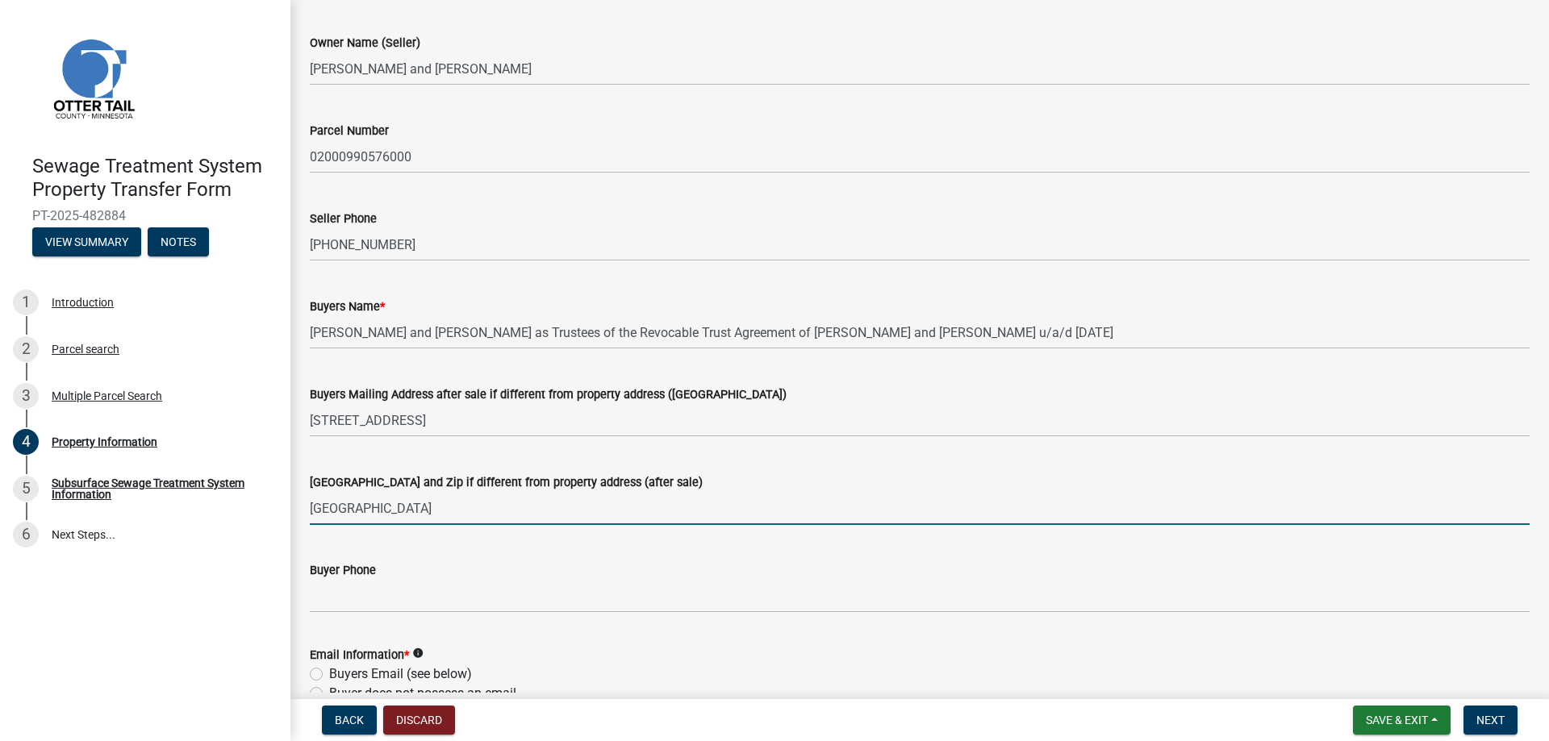
scroll to position [81, 0]
type input "Brainerd, MN 56401"
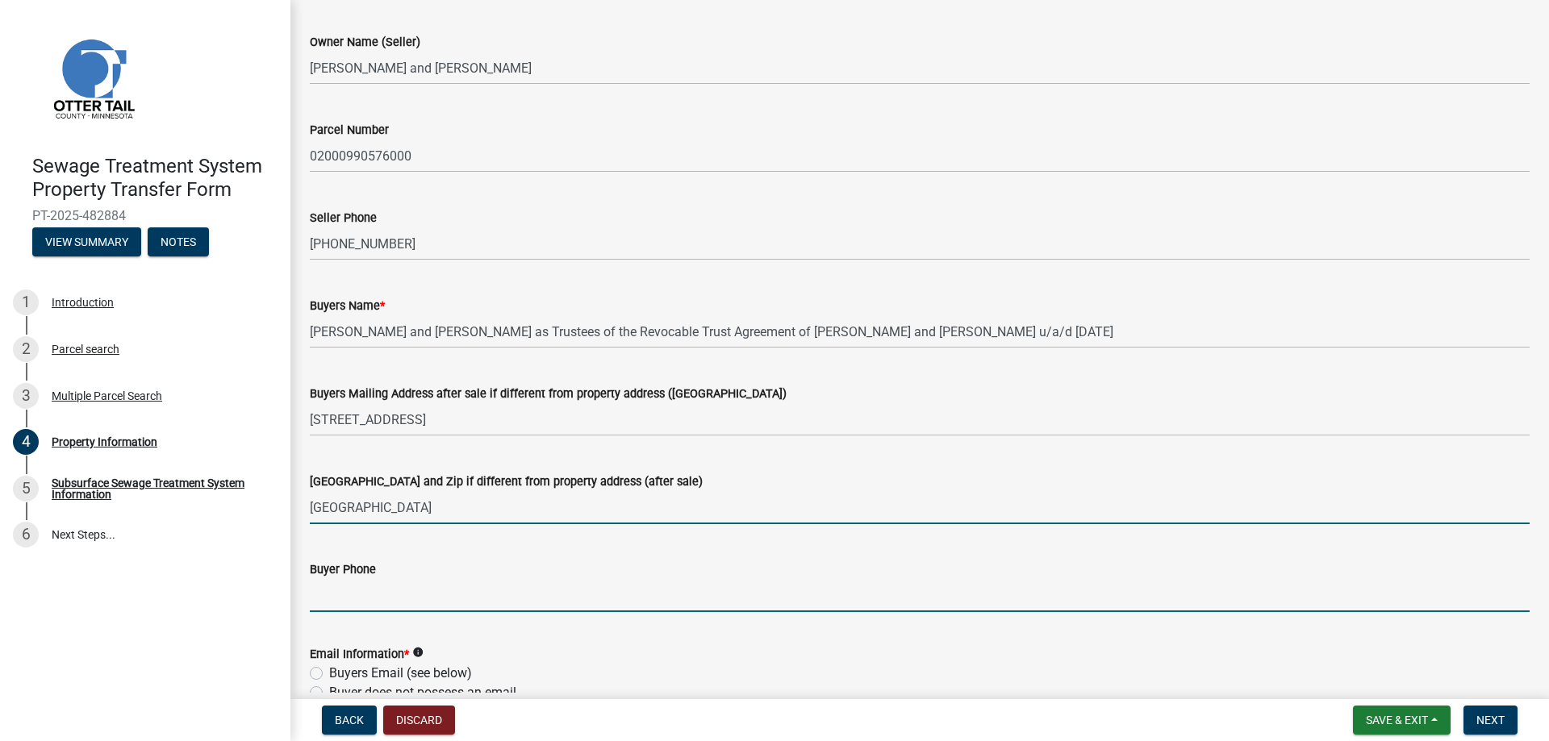
click at [377, 597] on input "Buyer Phone" at bounding box center [920, 595] width 1220 height 33
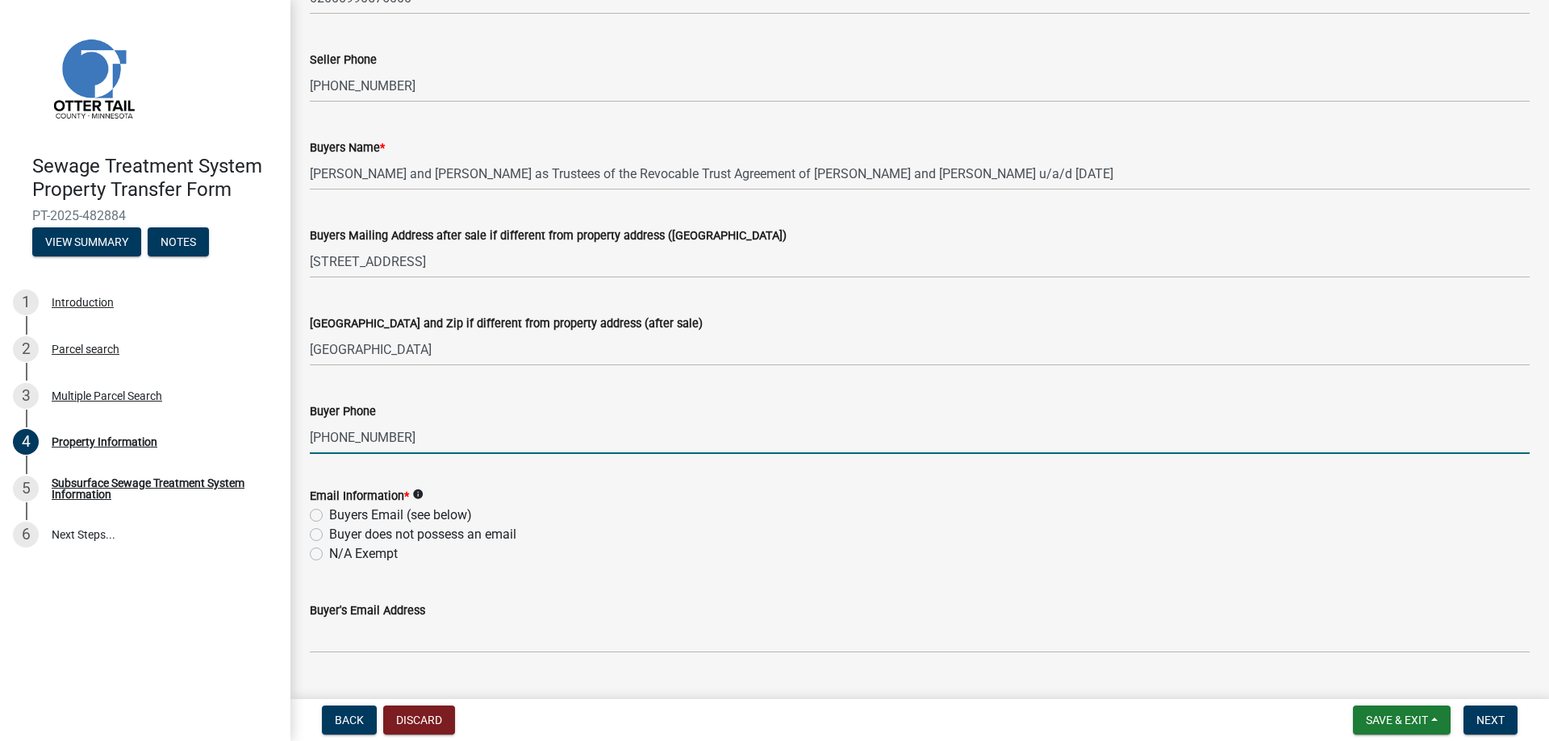
scroll to position [242, 0]
type input "218-829-3860"
click at [329, 552] on label "N/A Exempt" at bounding box center [363, 550] width 69 height 19
click at [329, 552] on input "N/A Exempt" at bounding box center [334, 546] width 10 height 10
radio input "true"
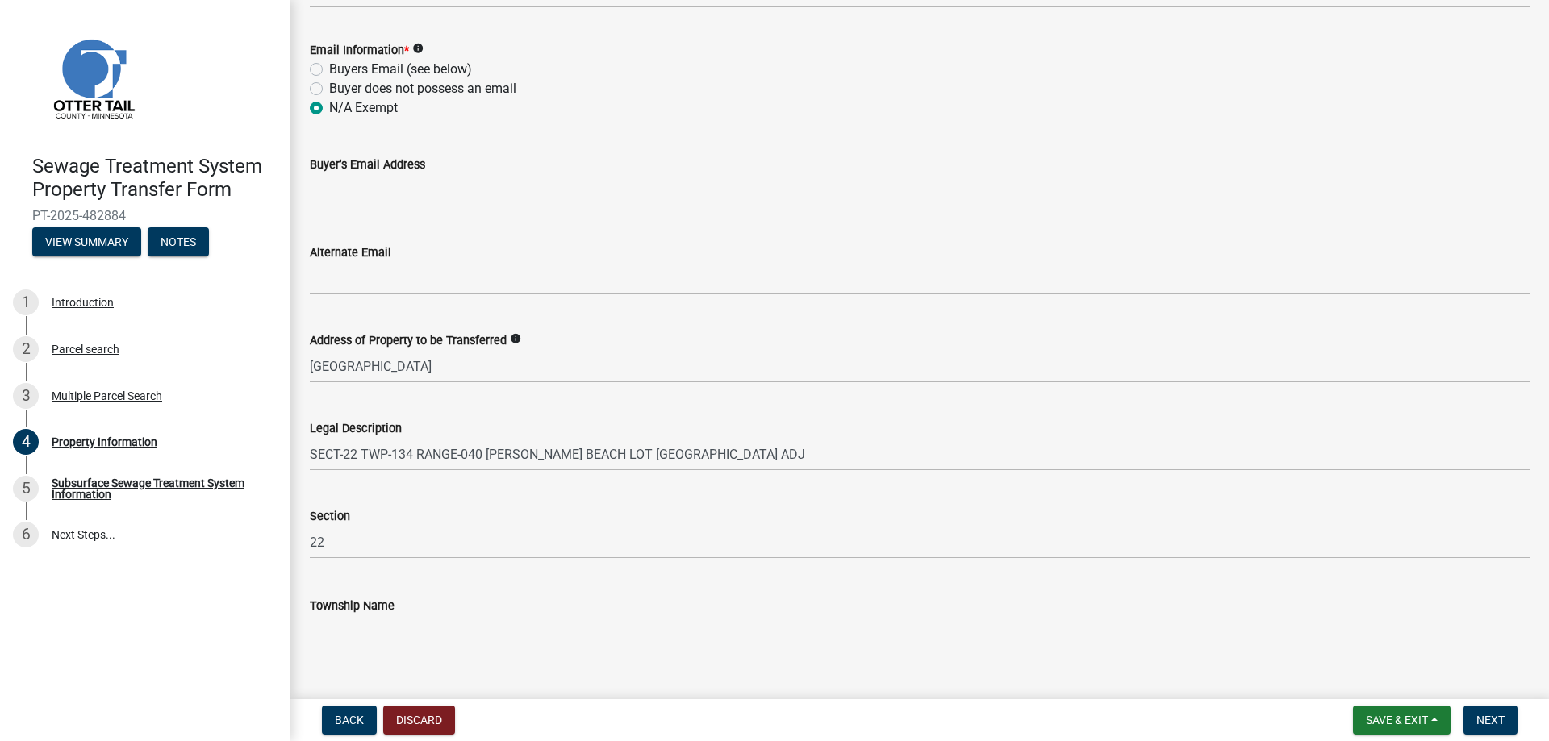
scroll to position [716, 0]
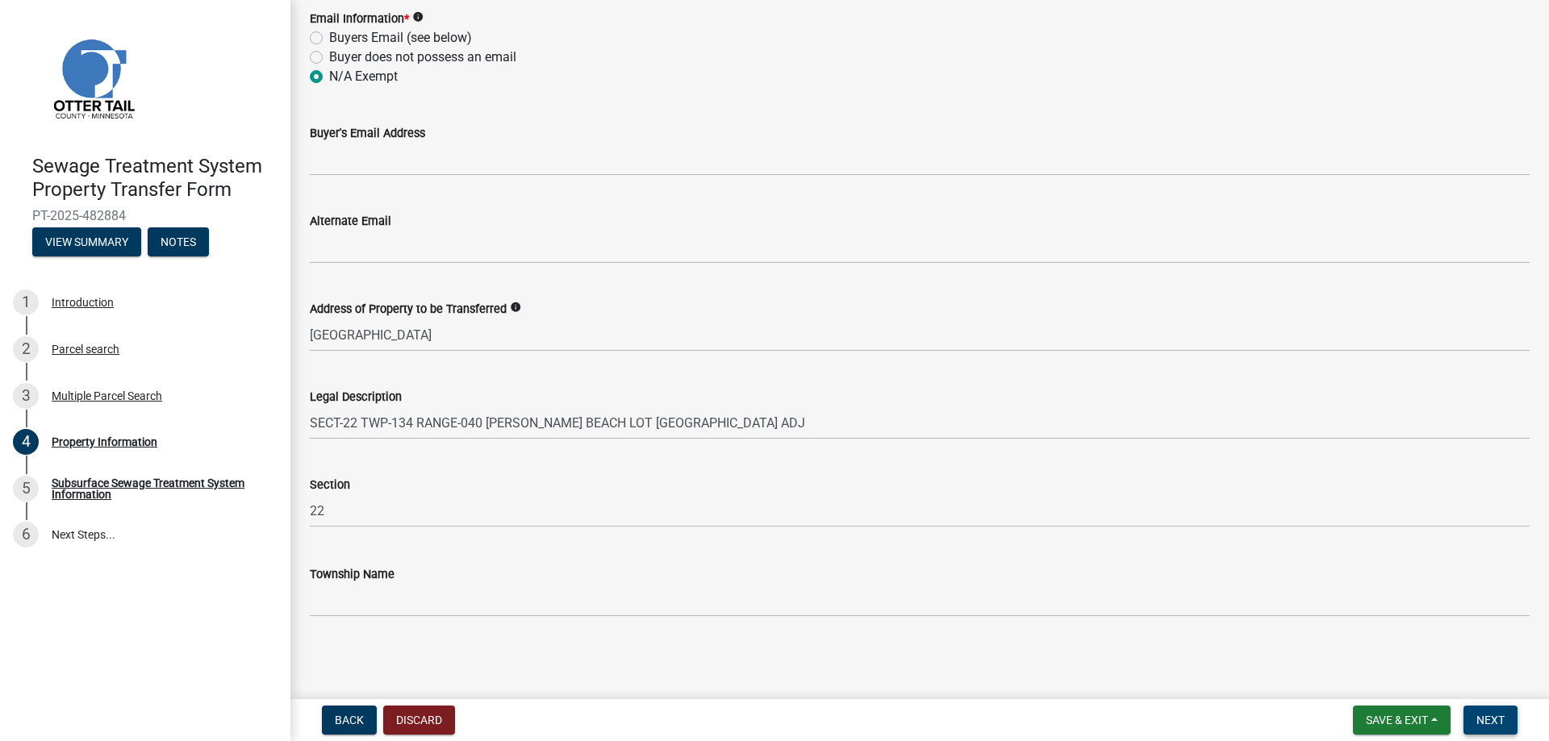
click at [1484, 710] on button "Next" at bounding box center [1490, 720] width 54 height 29
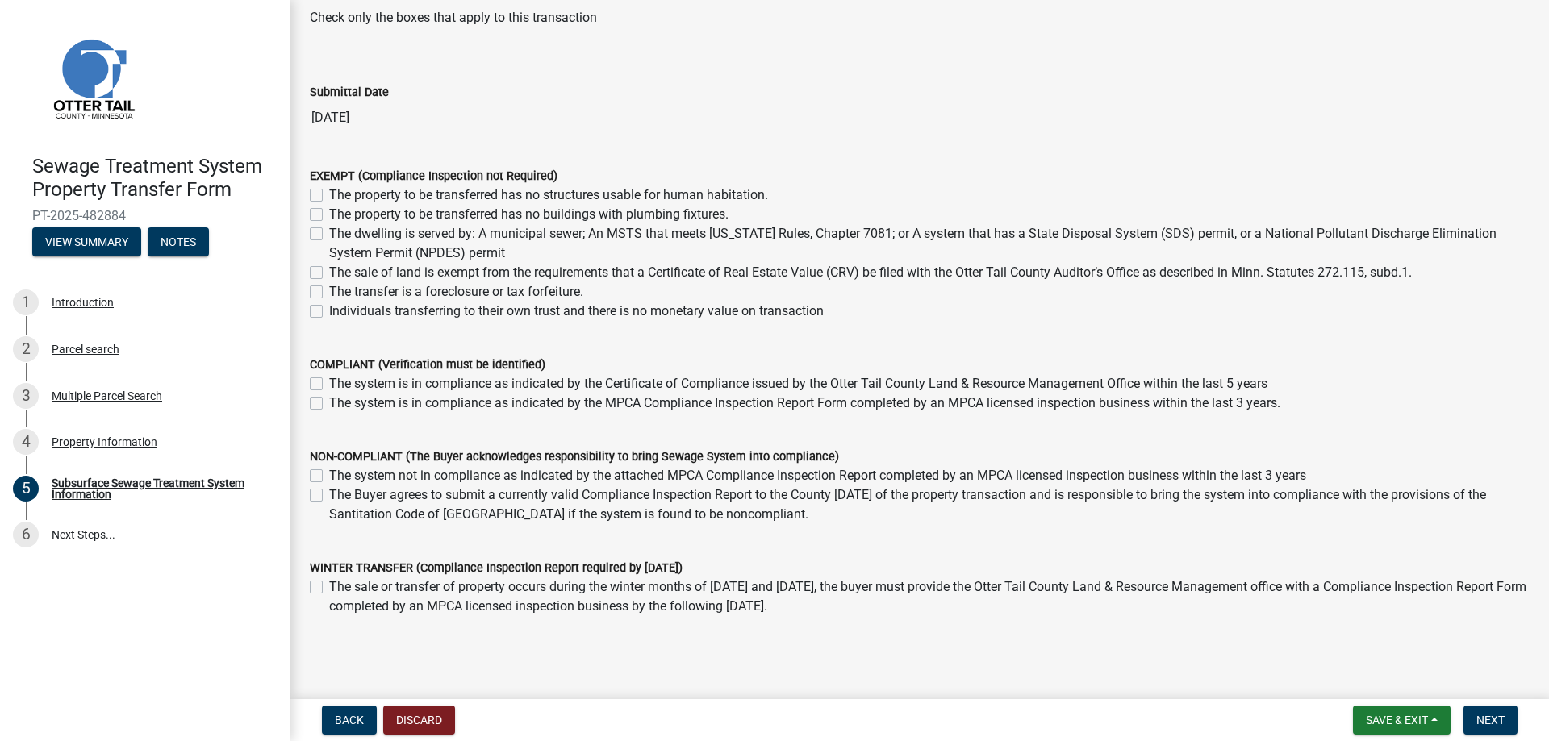
scroll to position [28, 0]
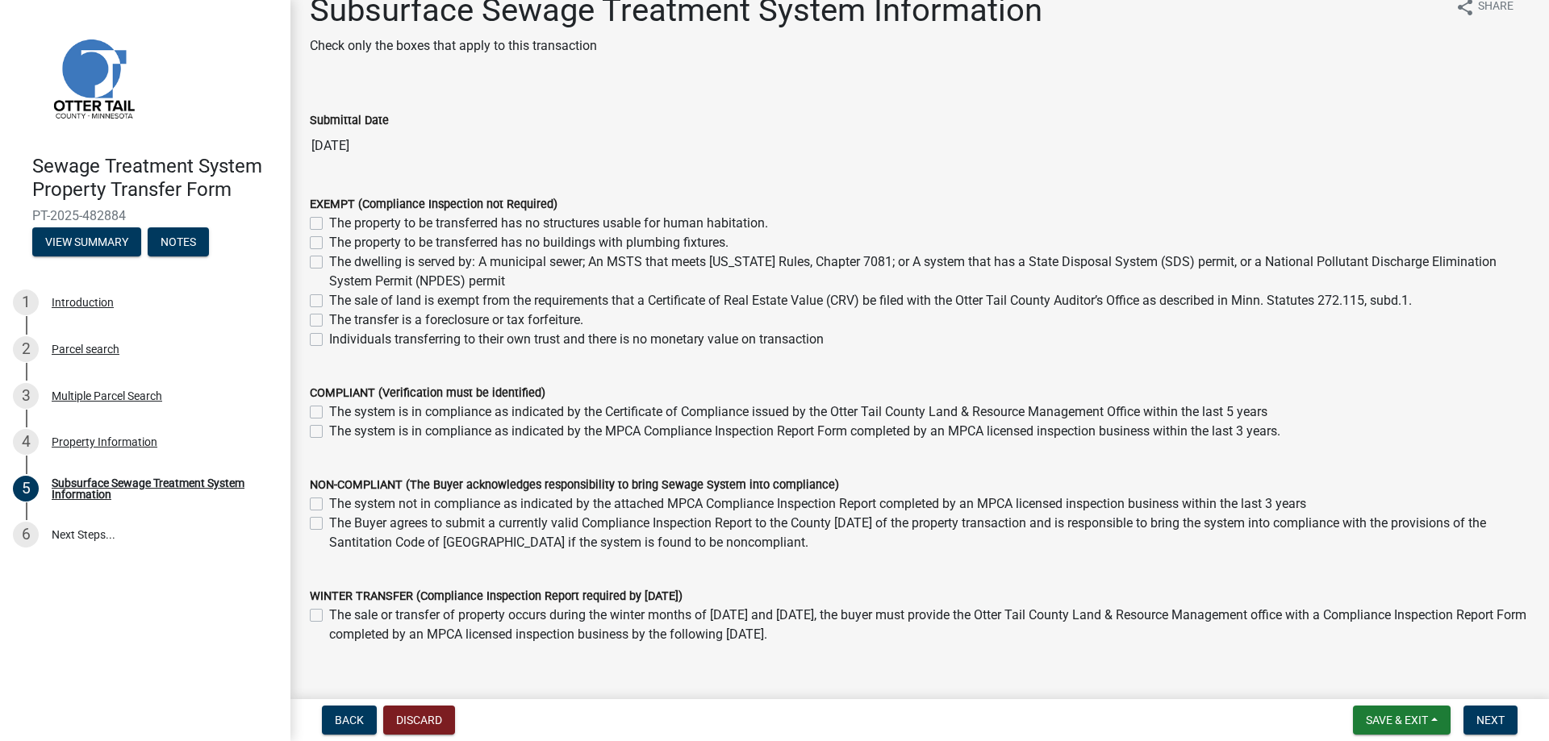
click at [329, 343] on label "Individuals transferring to their own trust and there is no monetary value on t…" at bounding box center [576, 339] width 495 height 19
click at [329, 340] on input "Individuals transferring to their own trust and there is no monetary value on t…" at bounding box center [334, 335] width 10 height 10
checkbox input "true"
checkbox input "false"
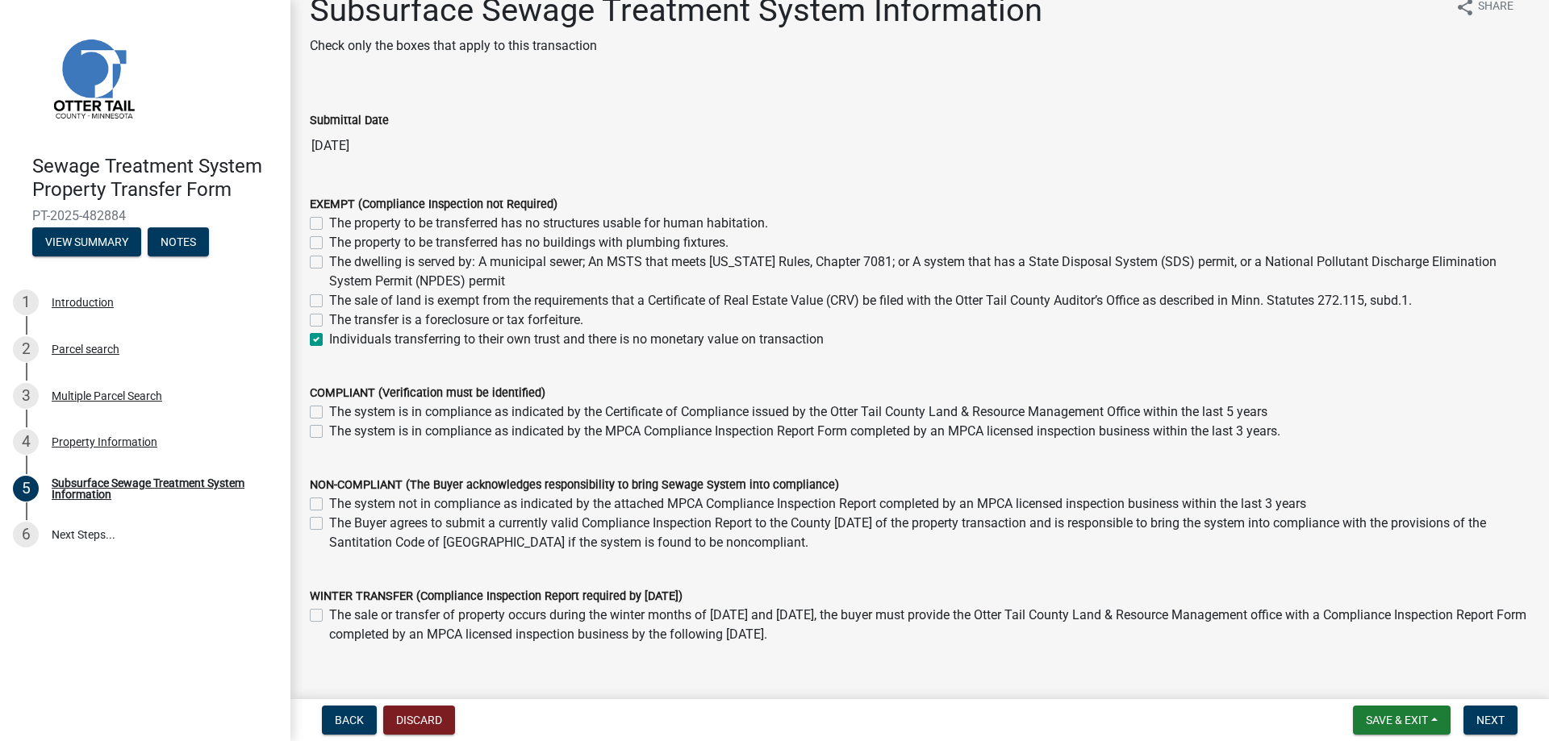
checkbox input "false"
checkbox input "true"
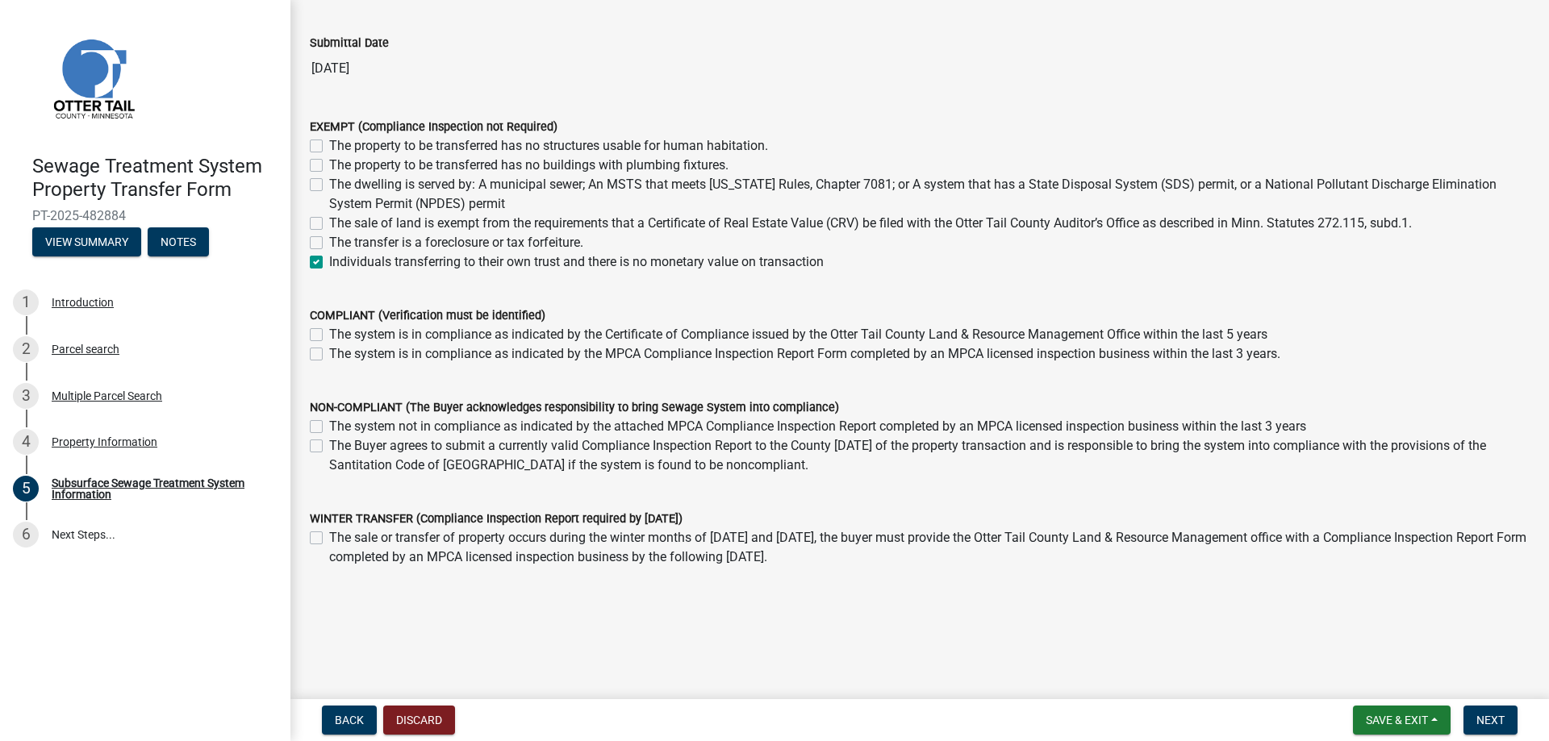
scroll to position [109, 0]
click at [1499, 715] on span "Next" at bounding box center [1490, 720] width 28 height 13
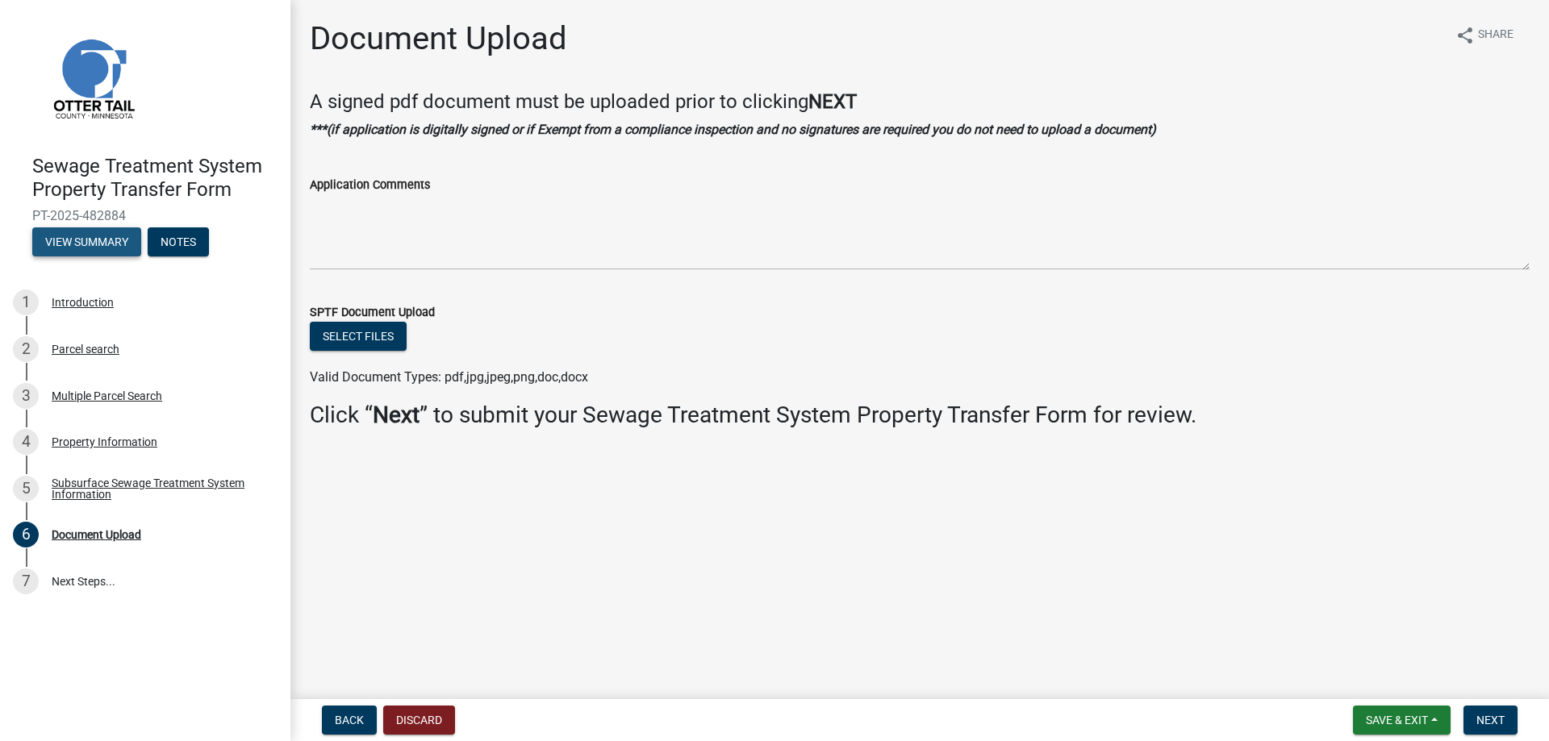
click at [108, 238] on button "View Summary" at bounding box center [86, 242] width 109 height 29
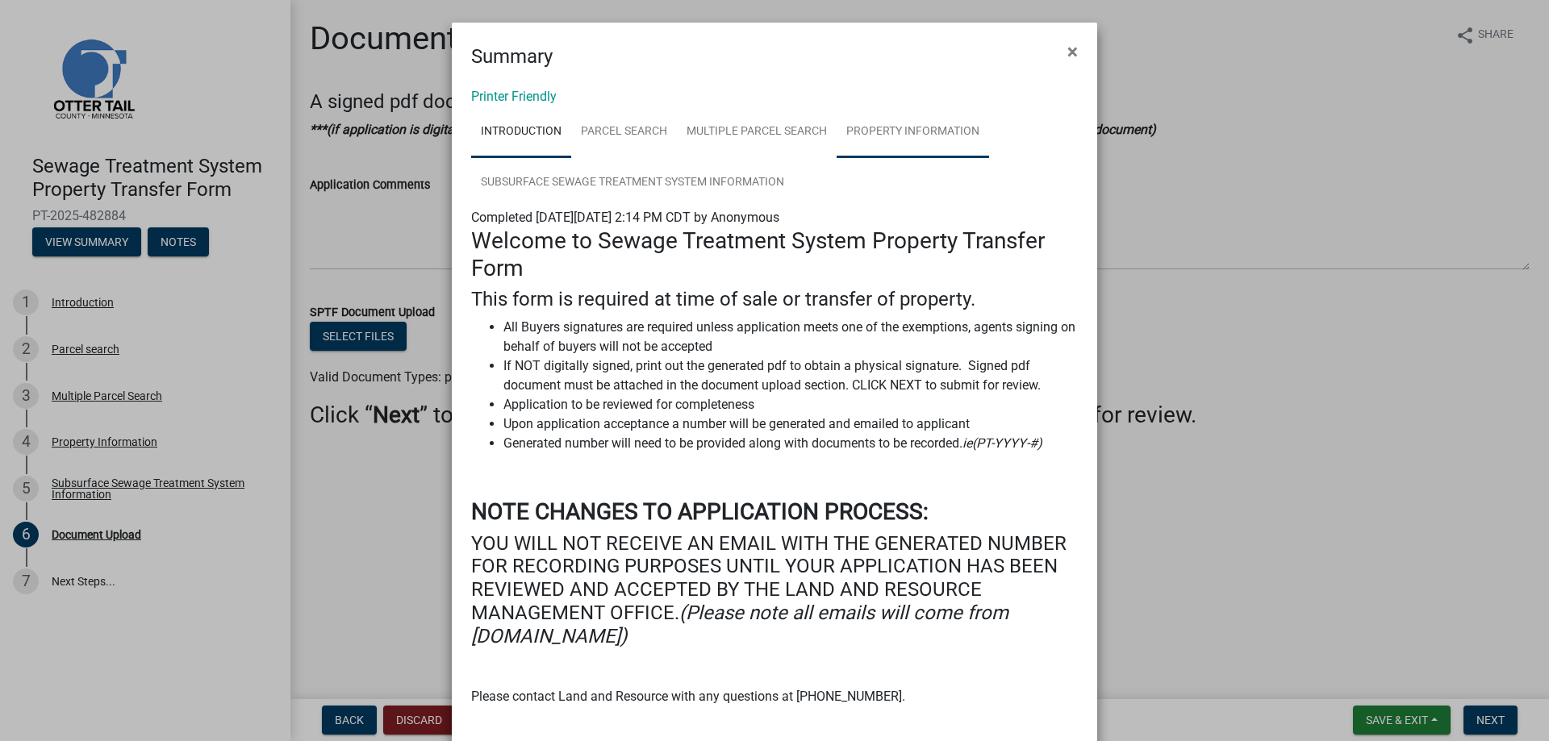
click at [883, 130] on link "Property Information" at bounding box center [913, 132] width 152 height 52
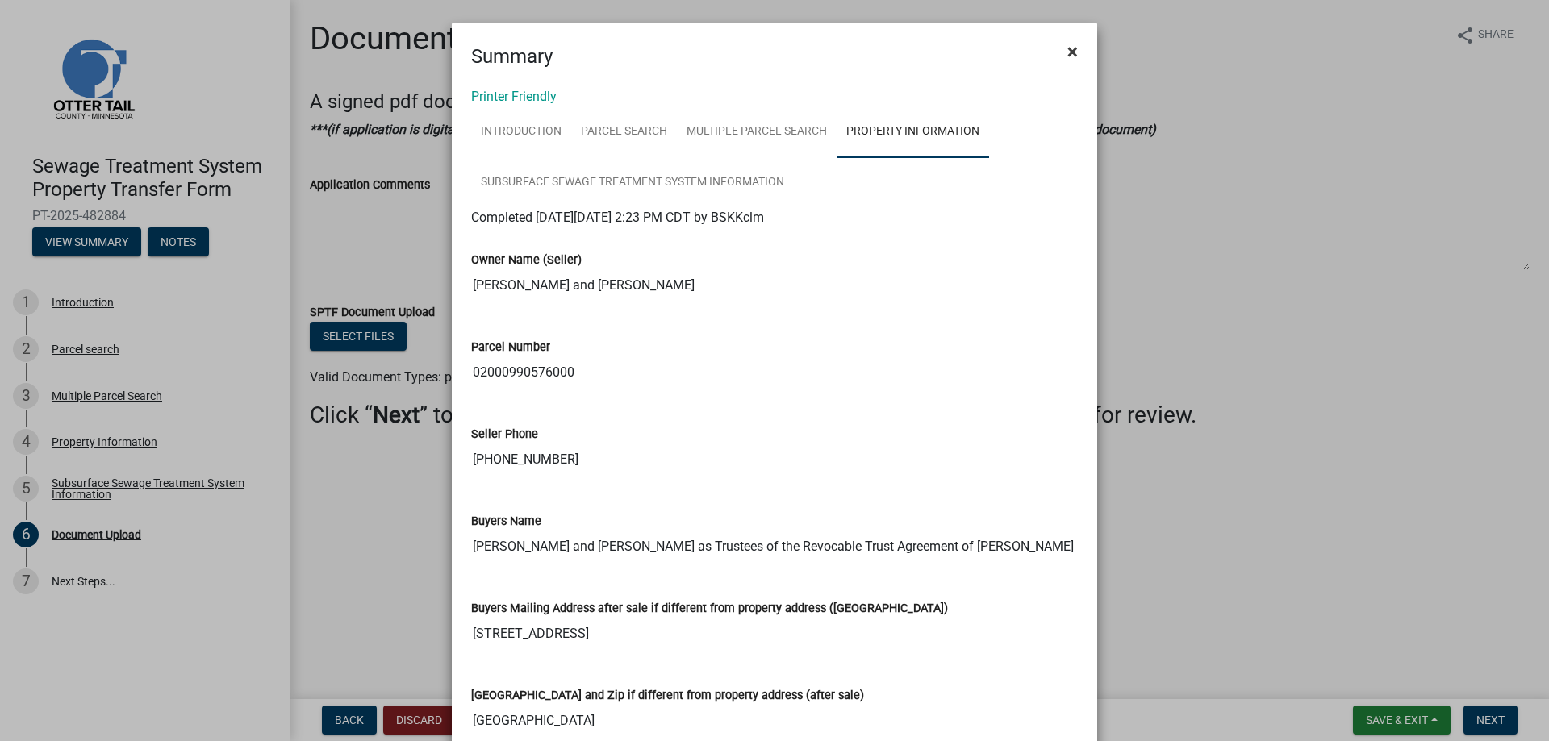
click at [1067, 47] on span "×" at bounding box center [1072, 51] width 10 height 23
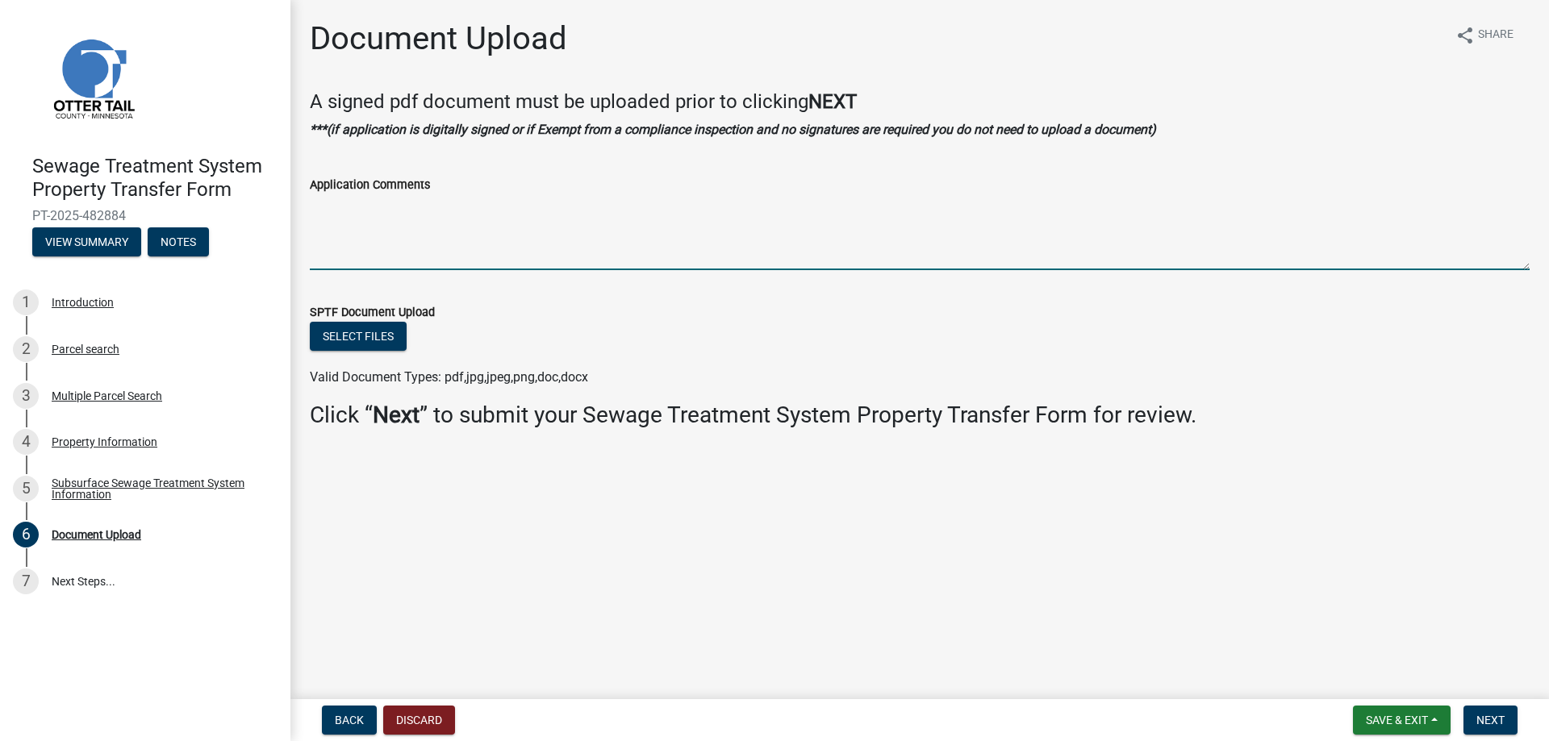
click at [409, 261] on textarea "Application Comments" at bounding box center [920, 232] width 1220 height 76
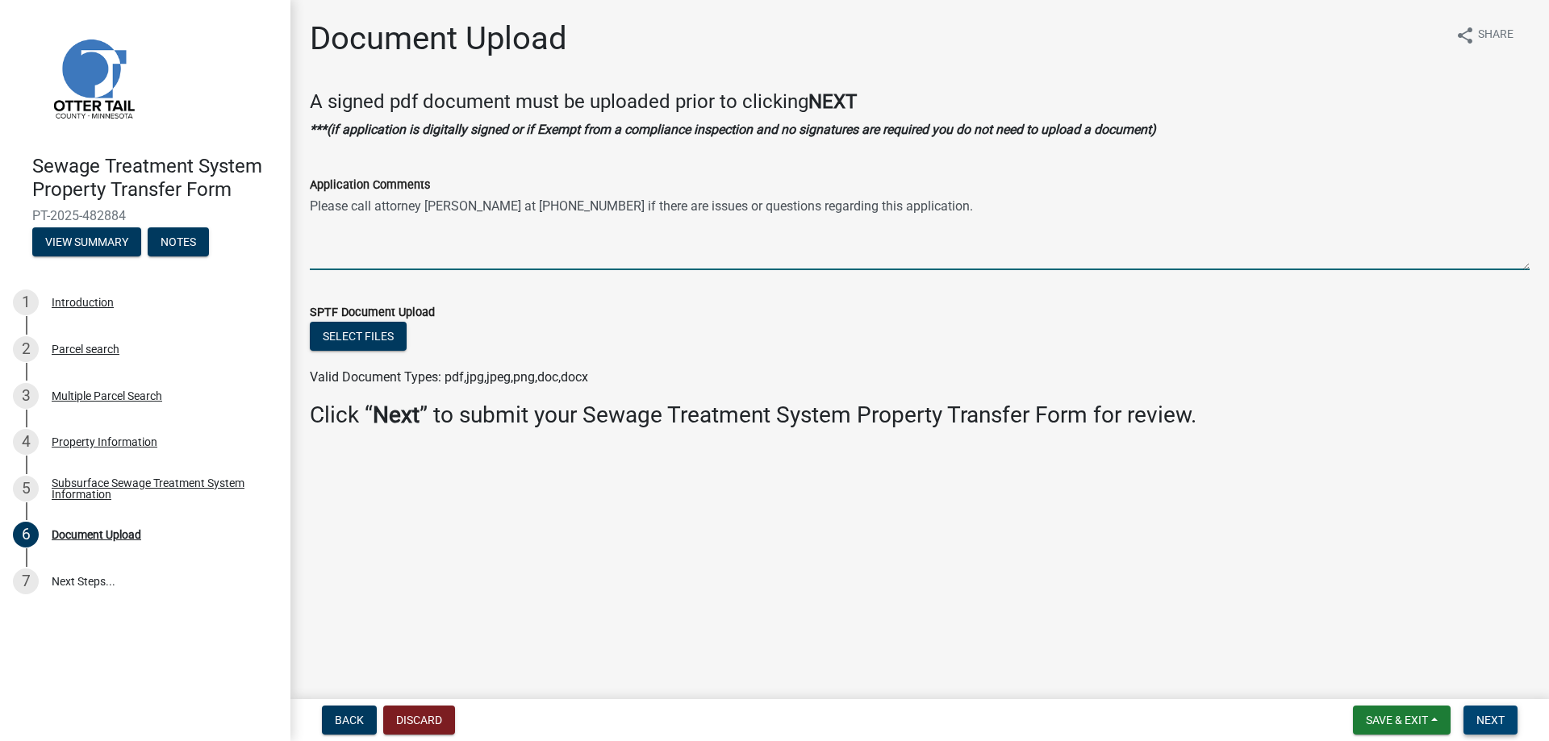
type textarea "Please call attorney Charles P. Steinbauer at 218-829-1451 if there are issues …"
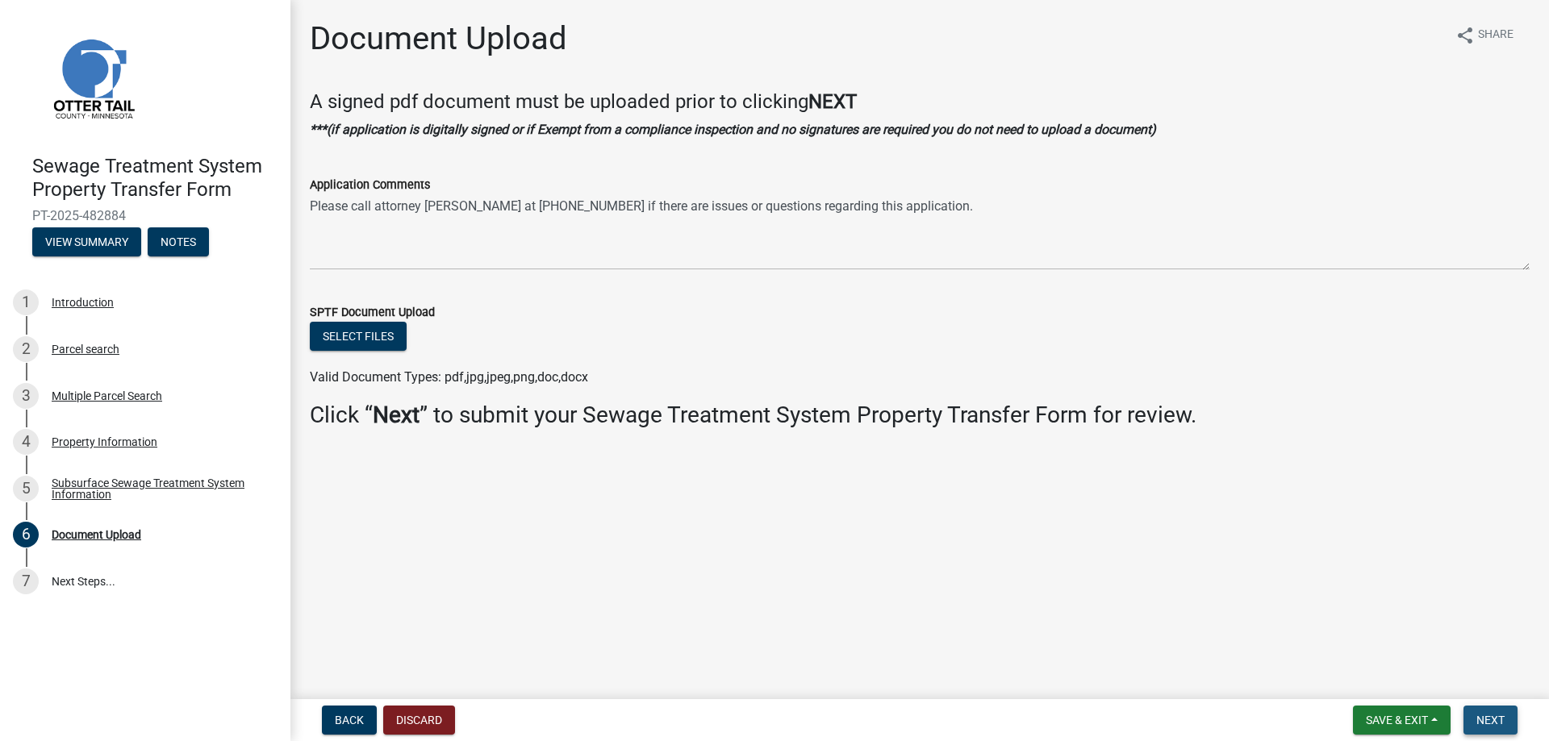
click at [1490, 715] on span "Next" at bounding box center [1490, 720] width 28 height 13
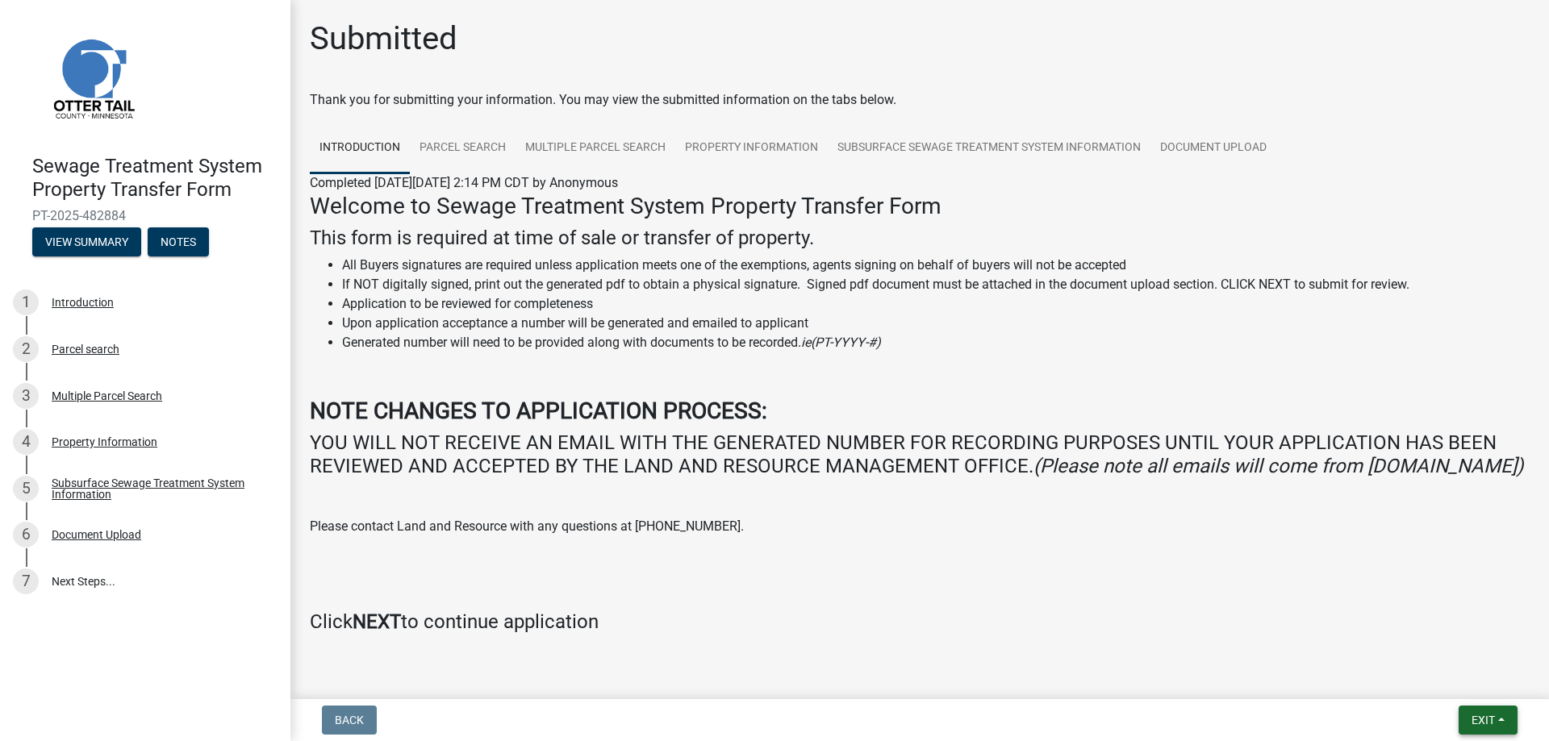
click at [1476, 718] on span "Exit" at bounding box center [1482, 720] width 23 height 13
click at [1434, 672] on button "Save & Exit" at bounding box center [1452, 678] width 129 height 39
